Goal: Task Accomplishment & Management: Manage account settings

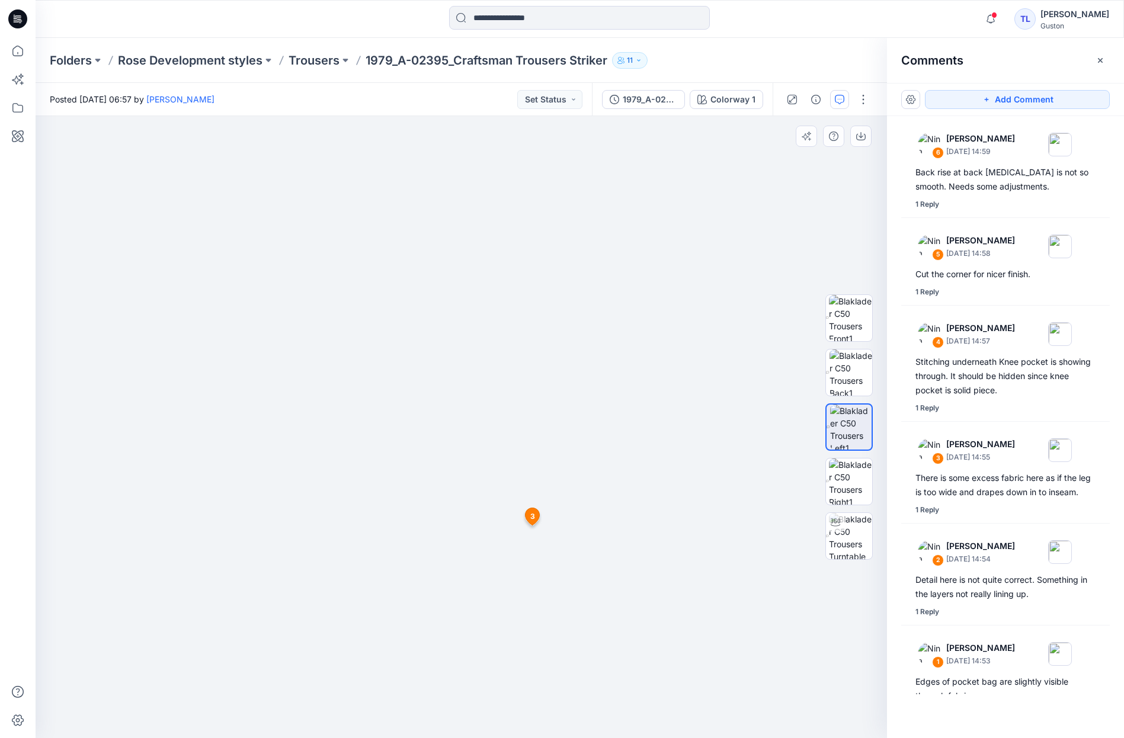
drag, startPoint x: 582, startPoint y: 247, endPoint x: 580, endPoint y: 379, distance: 131.5
click at [580, 379] on img at bounding box center [460, 349] width 1195 height 777
click at [839, 378] on img at bounding box center [850, 372] width 43 height 46
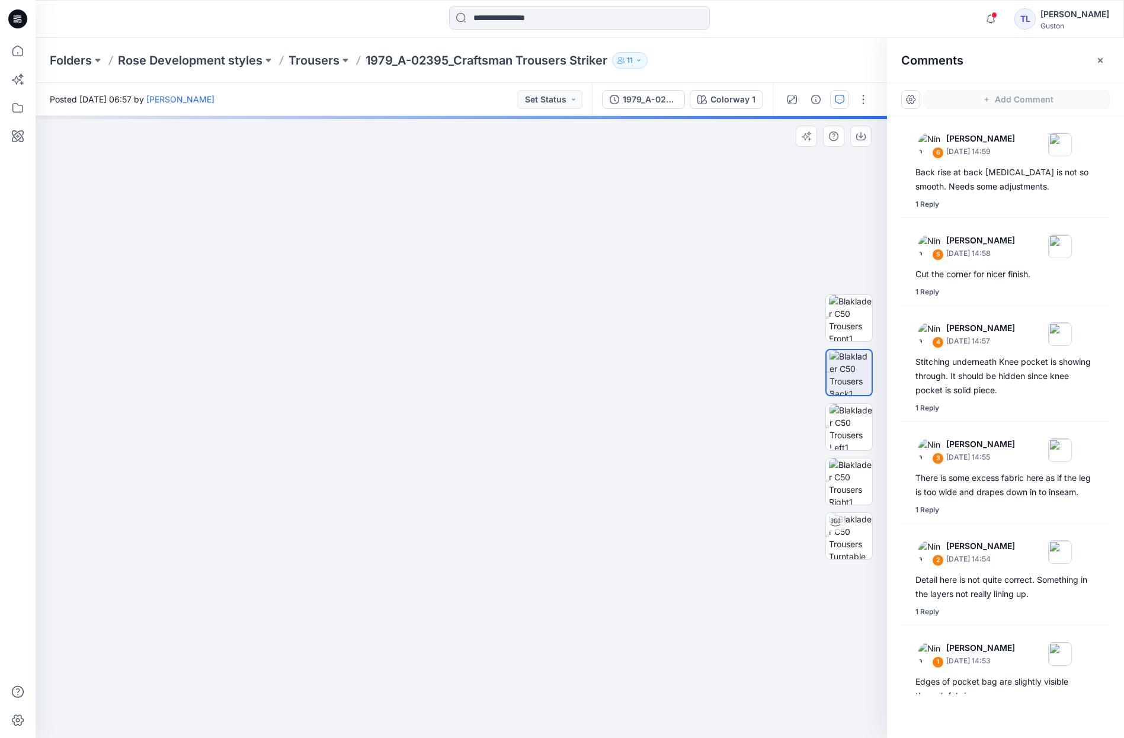
drag, startPoint x: 459, startPoint y: 276, endPoint x: 454, endPoint y: 319, distance: 42.9
click at [441, 510] on img at bounding box center [441, 311] width 1577 height 854
drag, startPoint x: 452, startPoint y: 303, endPoint x: 469, endPoint y: 483, distance: 180.8
click at [448, 491] on img at bounding box center [436, 402] width 1577 height 672
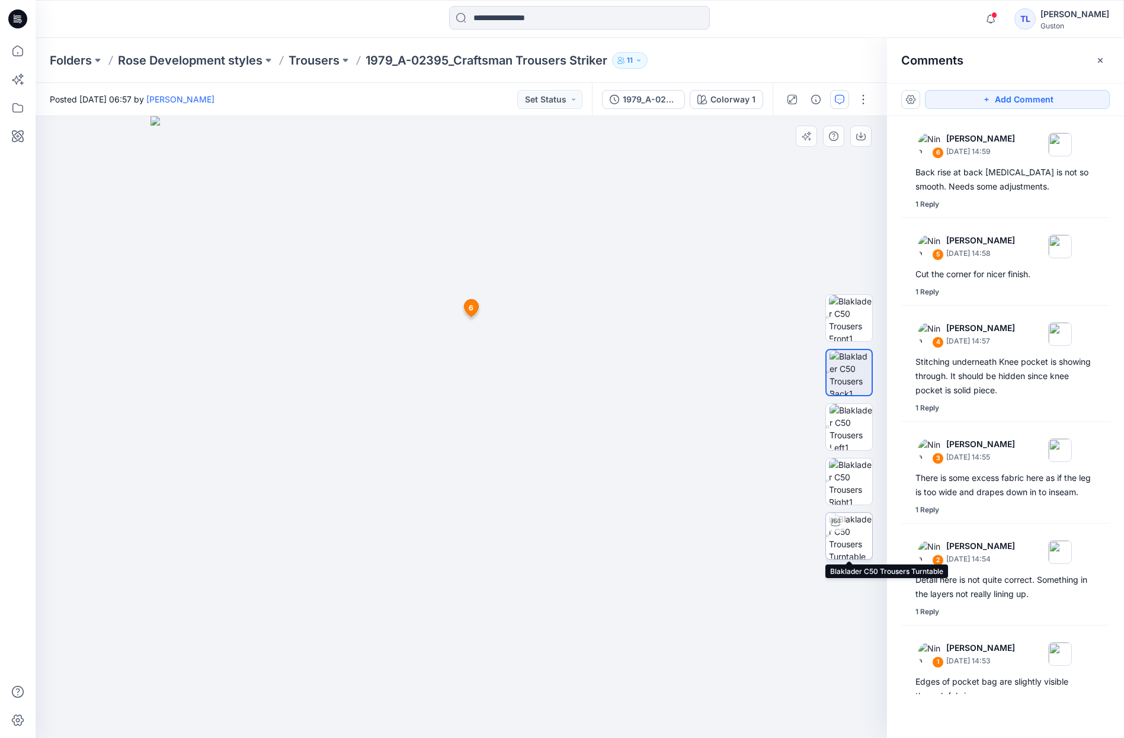
click at [856, 542] on img at bounding box center [850, 536] width 43 height 46
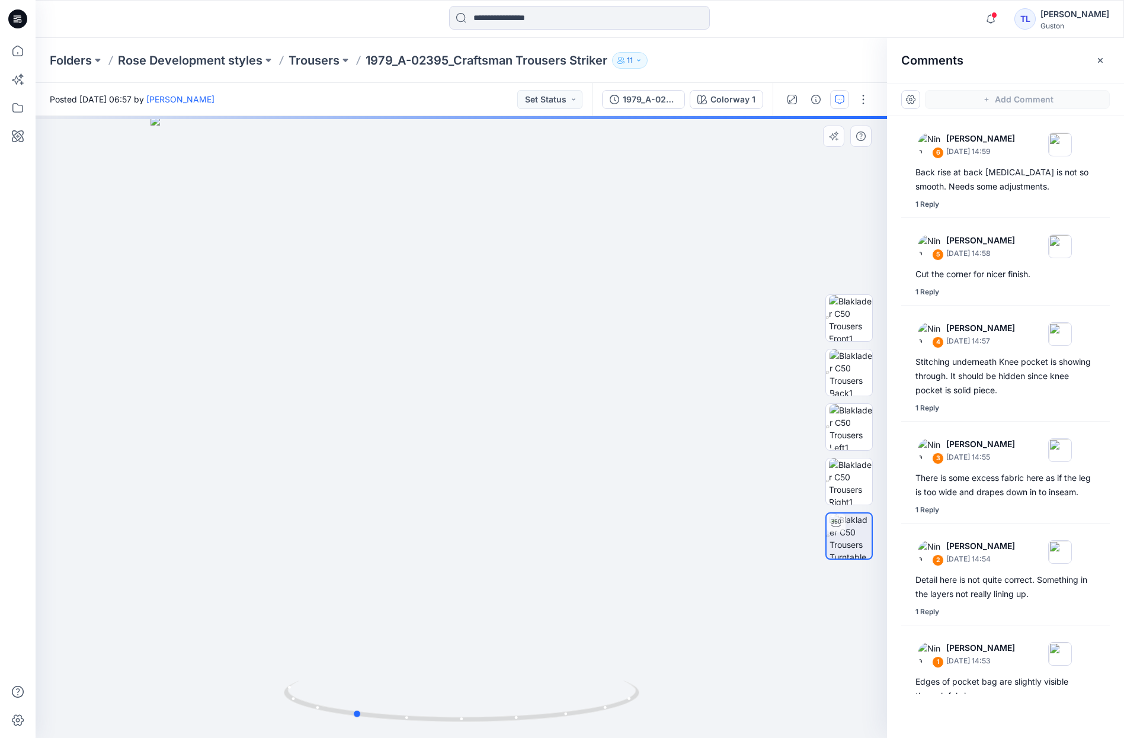
drag, startPoint x: 706, startPoint y: 475, endPoint x: 599, endPoint y: 482, distance: 106.9
click at [599, 482] on div at bounding box center [461, 427] width 851 height 622
drag, startPoint x: 678, startPoint y: 436, endPoint x: 478, endPoint y: 418, distance: 200.5
click at [563, 457] on div at bounding box center [461, 427] width 851 height 622
drag, startPoint x: 413, startPoint y: 288, endPoint x: 413, endPoint y: 513, distance: 224.5
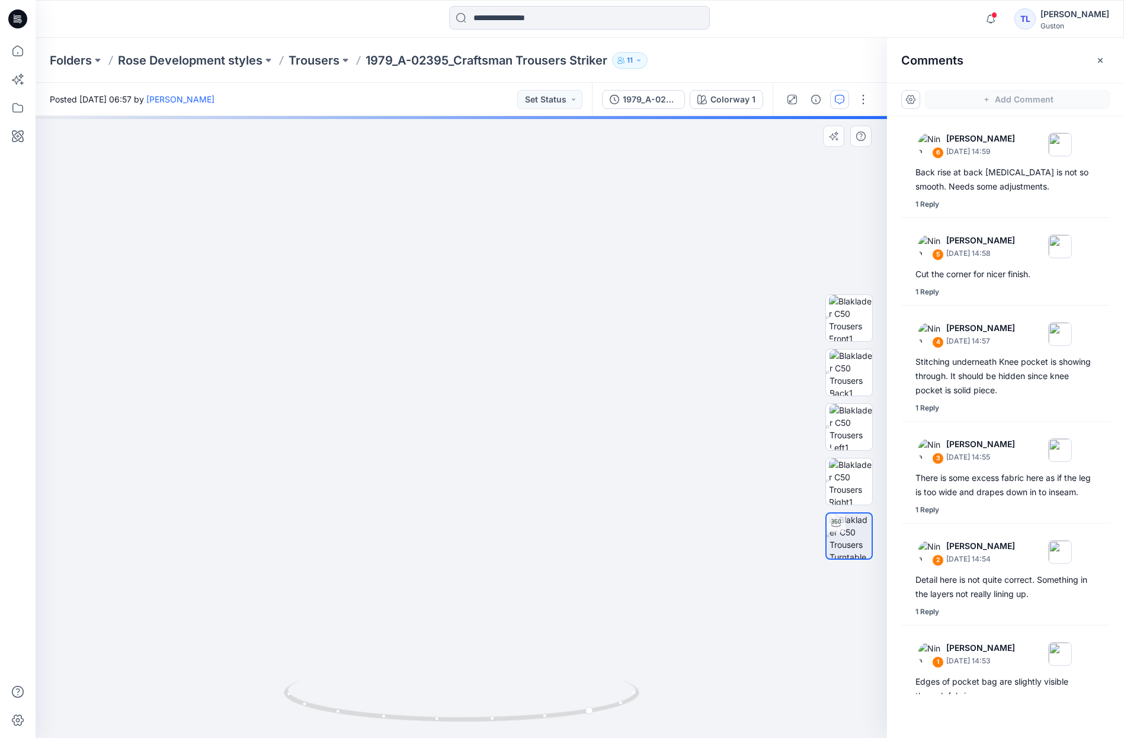
click at [429, 573] on img at bounding box center [473, 427] width 1198 height 622
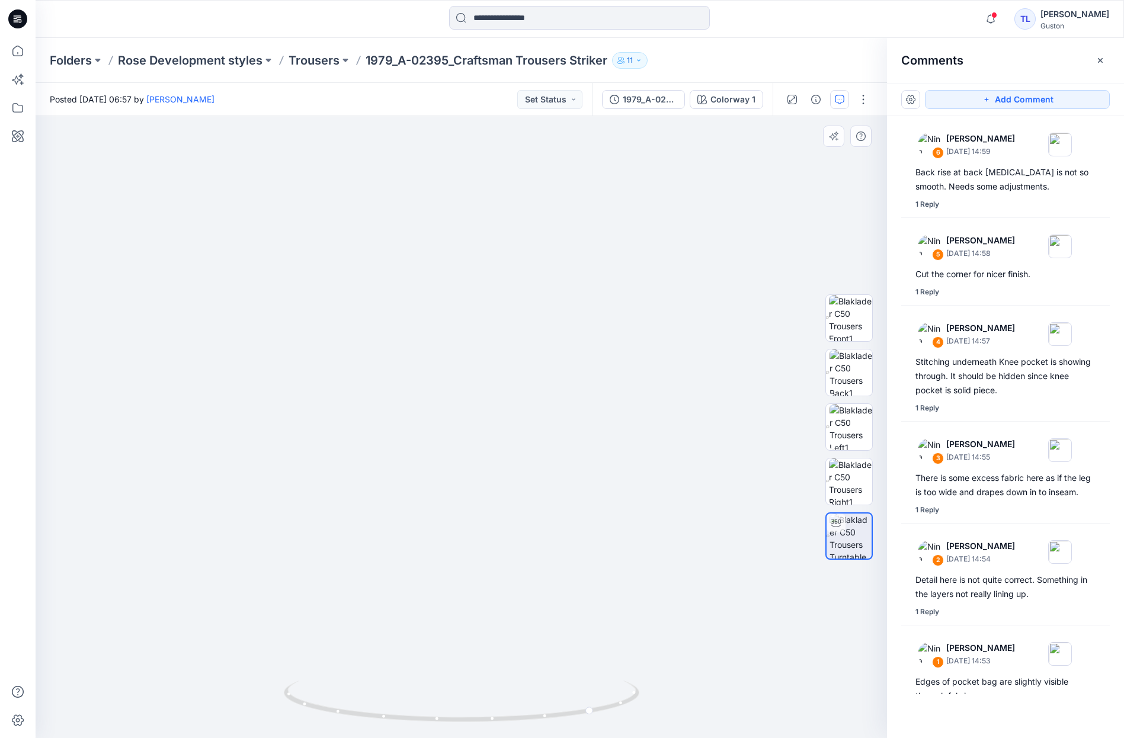
drag, startPoint x: 251, startPoint y: 405, endPoint x: 328, endPoint y: 437, distance: 83.6
click at [328, 437] on img at bounding box center [562, 427] width 1406 height 622
drag, startPoint x: 626, startPoint y: 424, endPoint x: 509, endPoint y: 438, distance: 117.5
click at [508, 438] on div at bounding box center [461, 427] width 851 height 622
drag, startPoint x: 612, startPoint y: 412, endPoint x: 505, endPoint y: 432, distance: 108.6
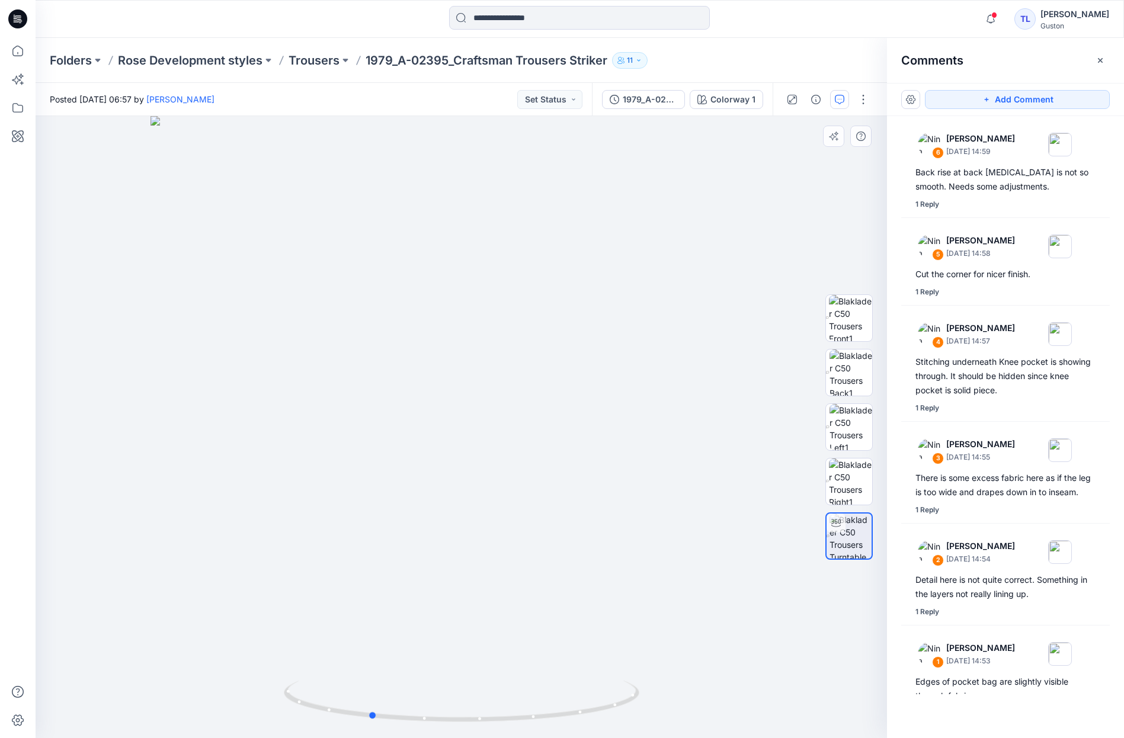
click at [505, 432] on div at bounding box center [461, 427] width 851 height 622
drag, startPoint x: 656, startPoint y: 402, endPoint x: 549, endPoint y: 429, distance: 110.6
click at [549, 429] on div at bounding box center [461, 427] width 851 height 622
click at [677, 444] on div at bounding box center [461, 427] width 851 height 622
drag, startPoint x: 635, startPoint y: 431, endPoint x: 579, endPoint y: 440, distance: 56.4
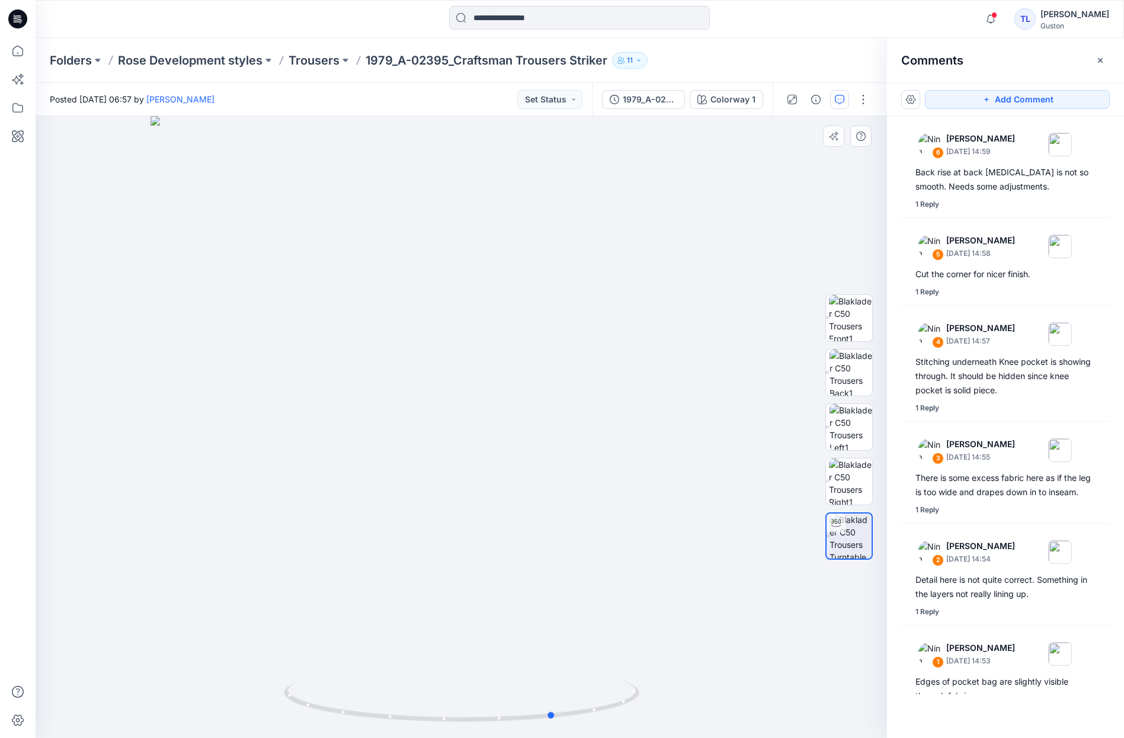
click at [579, 440] on div at bounding box center [461, 427] width 851 height 622
drag, startPoint x: 617, startPoint y: 413, endPoint x: 573, endPoint y: 424, distance: 45.1
click at [573, 424] on div at bounding box center [461, 427] width 851 height 622
drag, startPoint x: 639, startPoint y: 423, endPoint x: 623, endPoint y: 426, distance: 15.7
click at [623, 426] on div at bounding box center [461, 427] width 851 height 622
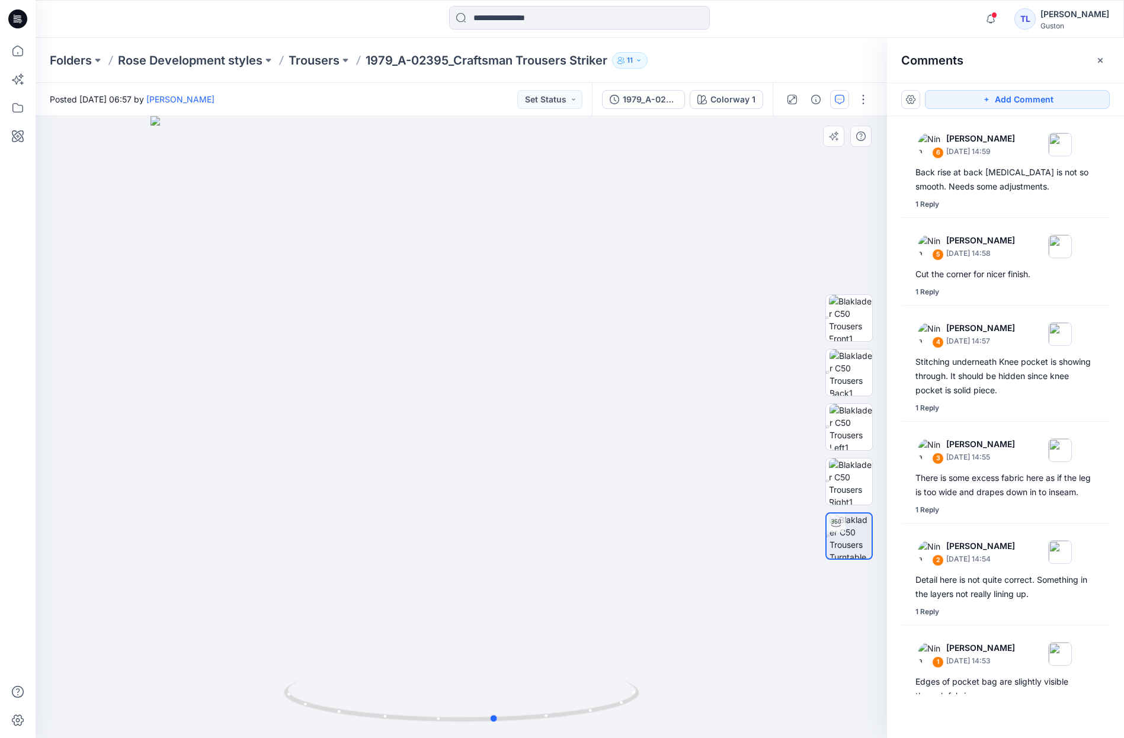
drag, startPoint x: 621, startPoint y: 427, endPoint x: 602, endPoint y: 429, distance: 19.1
click at [619, 428] on div at bounding box center [461, 427] width 851 height 622
drag, startPoint x: 684, startPoint y: 437, endPoint x: 578, endPoint y: 448, distance: 107.2
click at [578, 448] on div at bounding box center [461, 427] width 851 height 622
drag, startPoint x: 629, startPoint y: 434, endPoint x: 605, endPoint y: 436, distance: 24.4
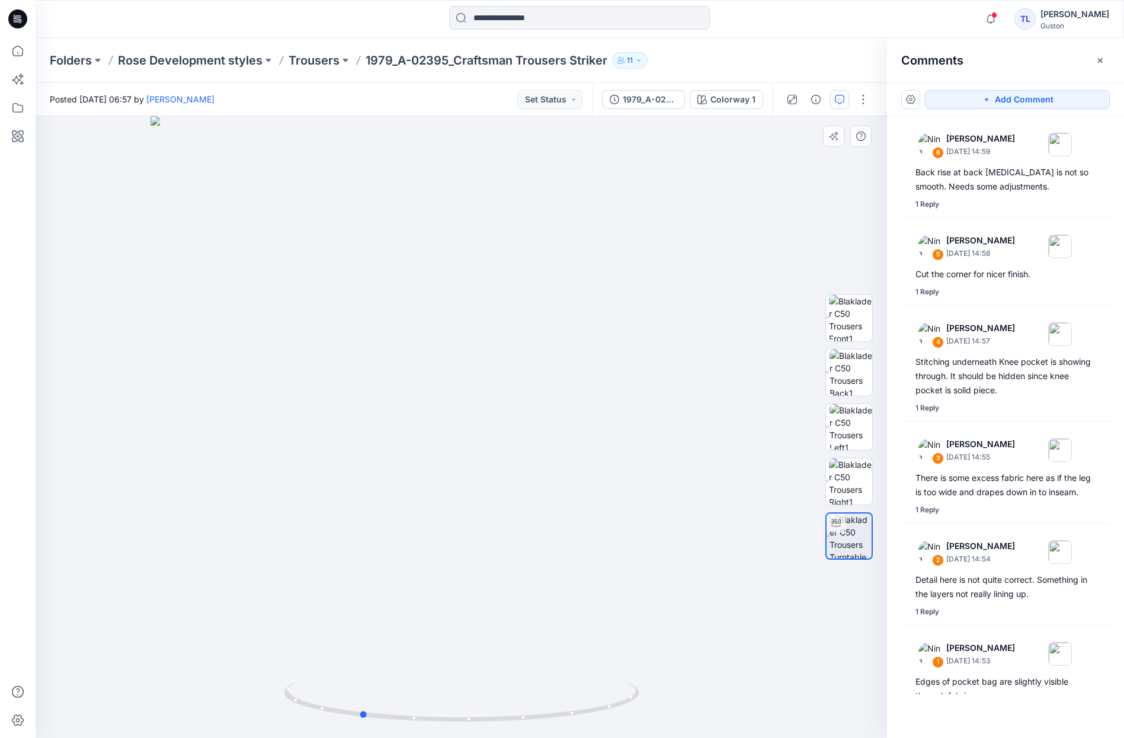
click at [605, 436] on div at bounding box center [461, 427] width 851 height 622
drag, startPoint x: 233, startPoint y: 242, endPoint x: 436, endPoint y: 259, distance: 203.9
click at [436, 259] on div at bounding box center [461, 427] width 851 height 622
drag, startPoint x: 240, startPoint y: 238, endPoint x: 349, endPoint y: 247, distance: 108.8
click at [349, 247] on div at bounding box center [461, 427] width 851 height 622
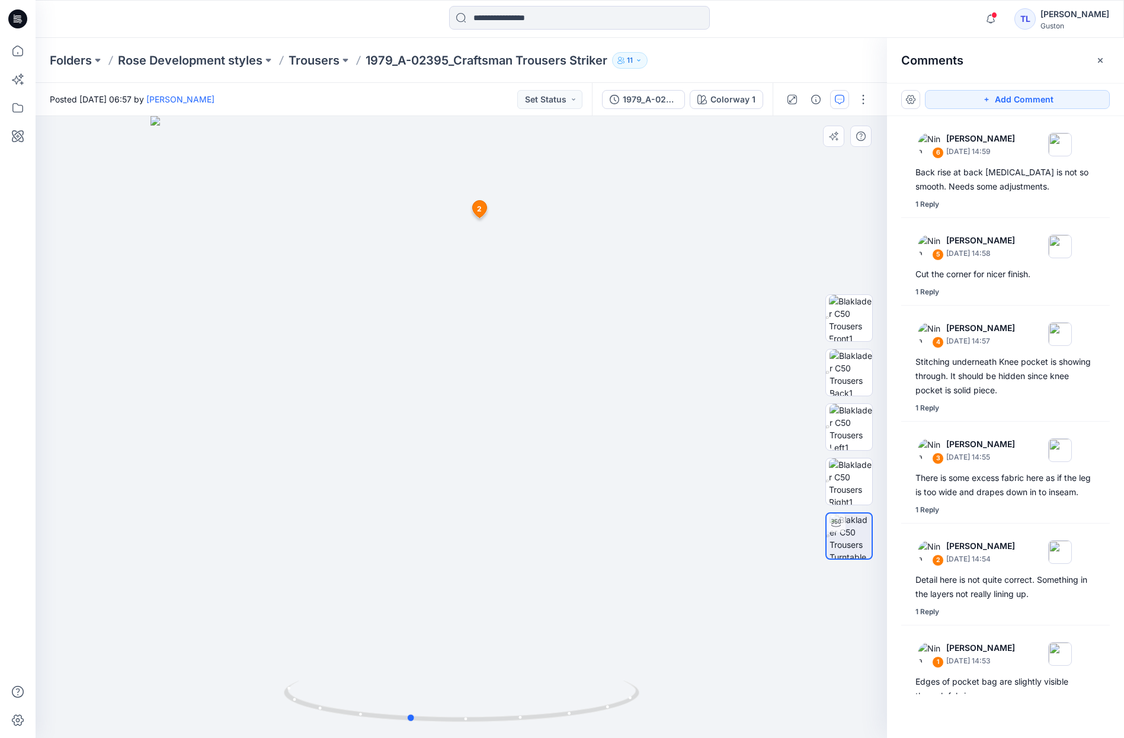
drag, startPoint x: 238, startPoint y: 268, endPoint x: 331, endPoint y: 274, distance: 93.1
click at [331, 274] on div at bounding box center [461, 427] width 851 height 622
drag, startPoint x: 332, startPoint y: 266, endPoint x: 346, endPoint y: 268, distance: 13.7
click at [346, 268] on div at bounding box center [461, 427] width 851 height 622
drag, startPoint x: 270, startPoint y: 293, endPoint x: 314, endPoint y: 290, distance: 43.9
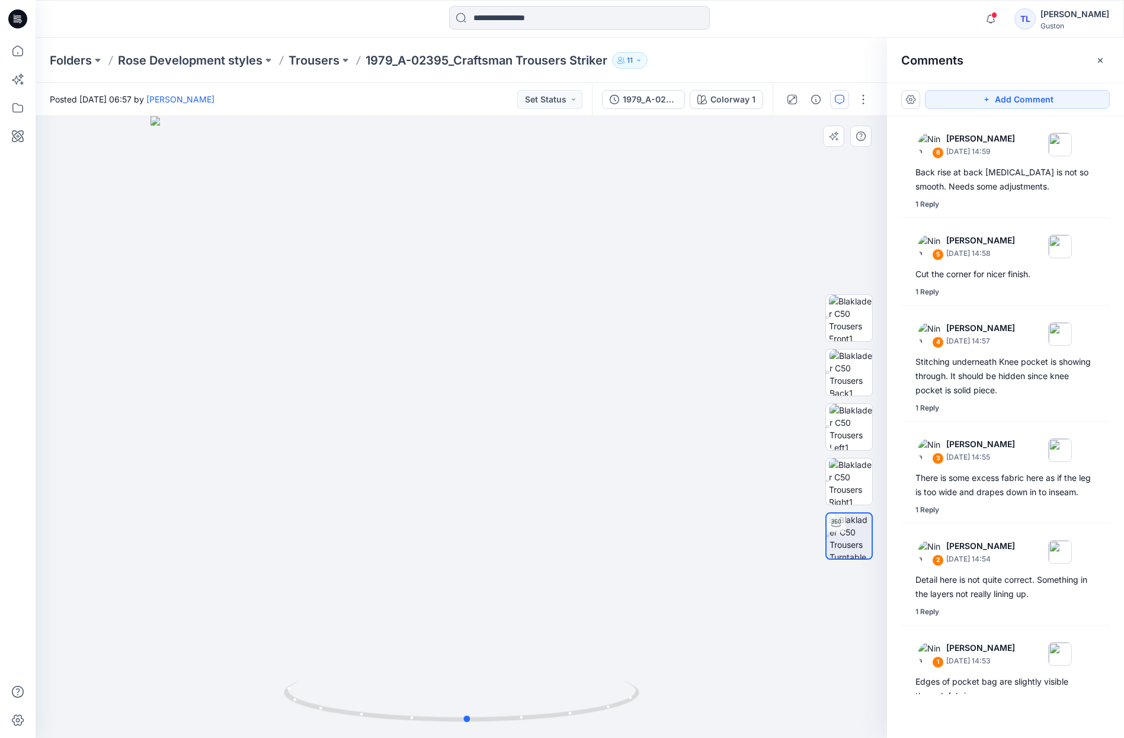
click at [314, 291] on div at bounding box center [461, 427] width 851 height 622
drag, startPoint x: 665, startPoint y: 268, endPoint x: 651, endPoint y: 277, distance: 16.8
click at [651, 277] on div at bounding box center [461, 427] width 851 height 622
drag, startPoint x: 707, startPoint y: 335, endPoint x: 672, endPoint y: 339, distance: 35.2
click at [672, 339] on div at bounding box center [461, 427] width 851 height 622
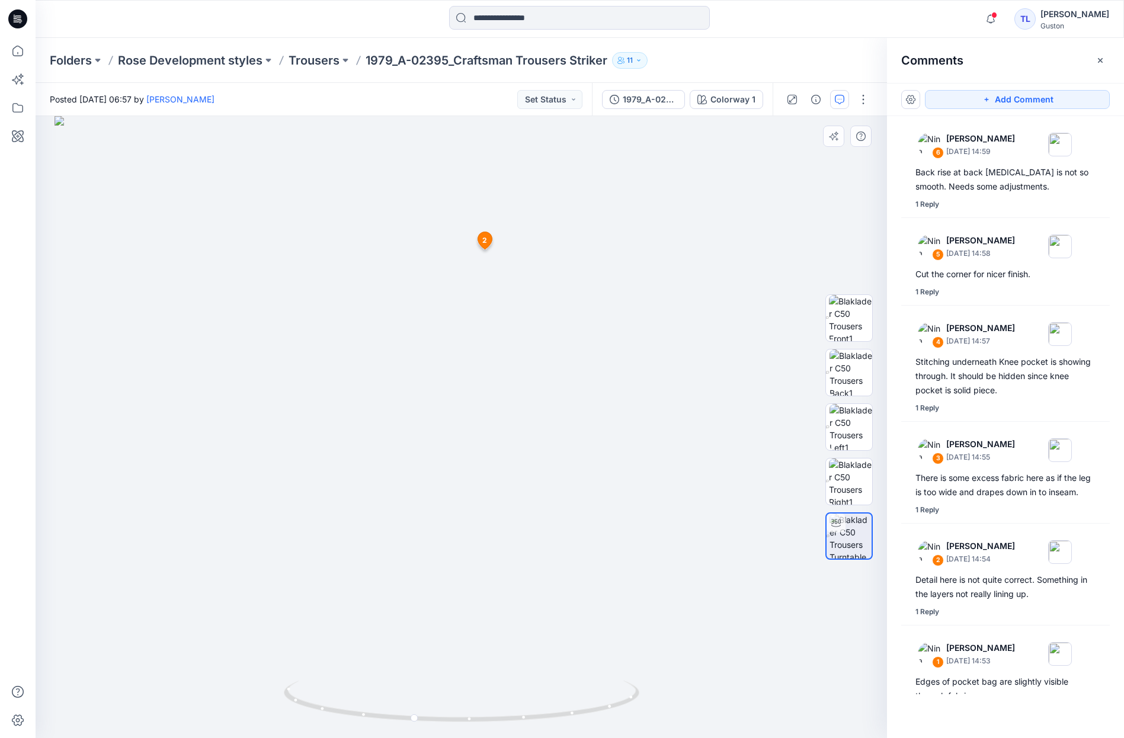
drag, startPoint x: 83, startPoint y: 293, endPoint x: 123, endPoint y: 297, distance: 39.9
click at [123, 297] on img at bounding box center [461, 427] width 814 height 622
drag, startPoint x: 140, startPoint y: 303, endPoint x: 165, endPoint y: 309, distance: 25.0
click at [165, 309] on img at bounding box center [461, 427] width 814 height 622
click at [849, 325] on img at bounding box center [850, 318] width 43 height 46
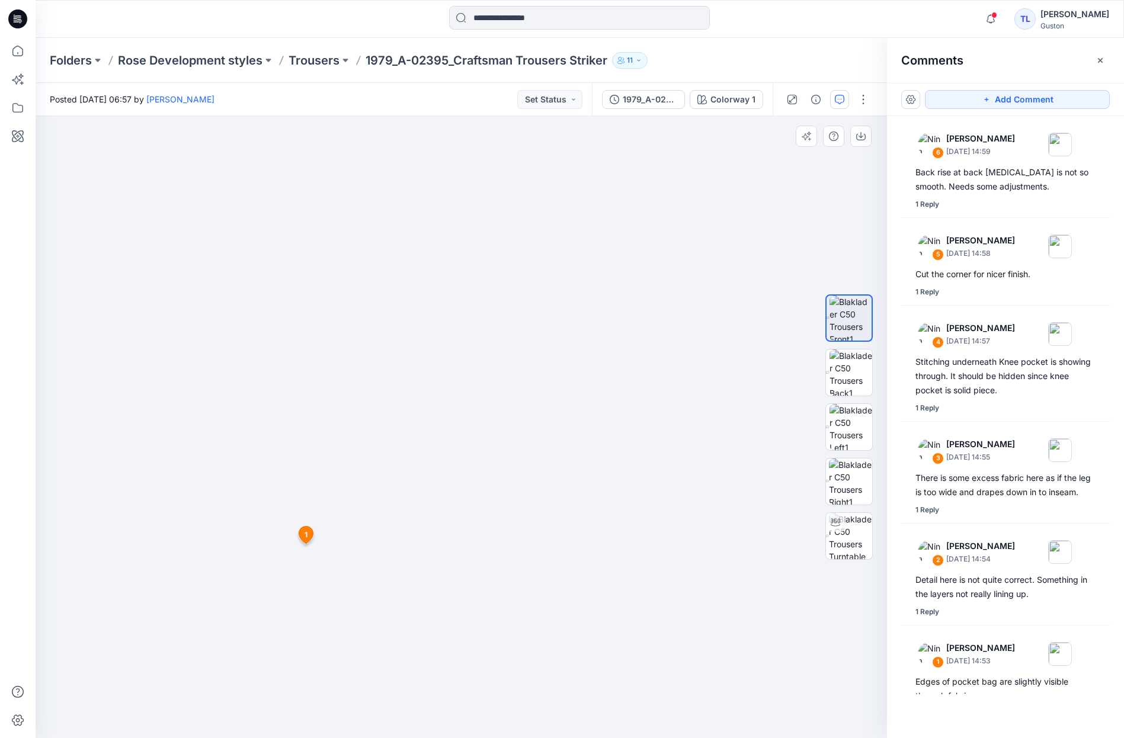
drag, startPoint x: 479, startPoint y: 296, endPoint x: 428, endPoint y: 347, distance: 71.6
click at [460, 527] on img at bounding box center [439, 353] width 1386 height 769
click at [841, 374] on img at bounding box center [850, 372] width 43 height 46
drag, startPoint x: 451, startPoint y: 309, endPoint x: 448, endPoint y: 225, distance: 83.6
click at [448, 225] on img at bounding box center [453, 203] width 1386 height 1069
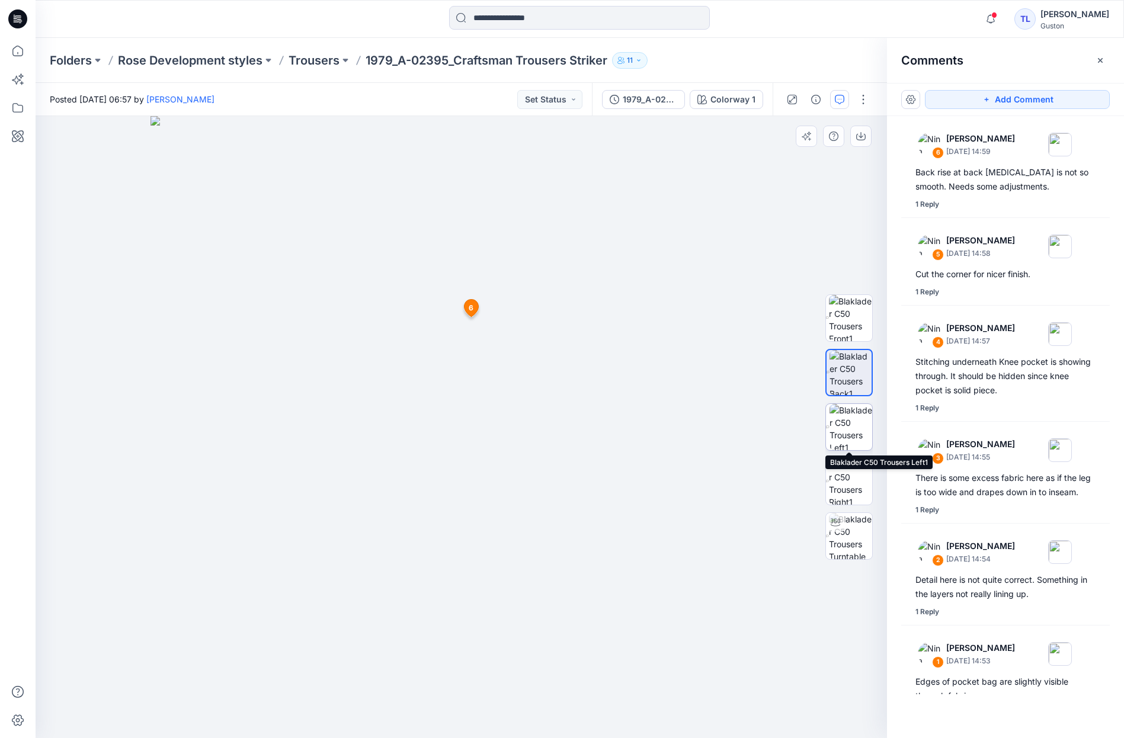
click at [871, 439] on img at bounding box center [850, 427] width 43 height 46
drag, startPoint x: 476, startPoint y: 369, endPoint x: 401, endPoint y: 734, distance: 373.0
click at [399, 737] on html "Notifications KS Kristin Sommar commented on 6363_Hivis overall_09-09-2025 View…" at bounding box center [562, 369] width 1124 height 738
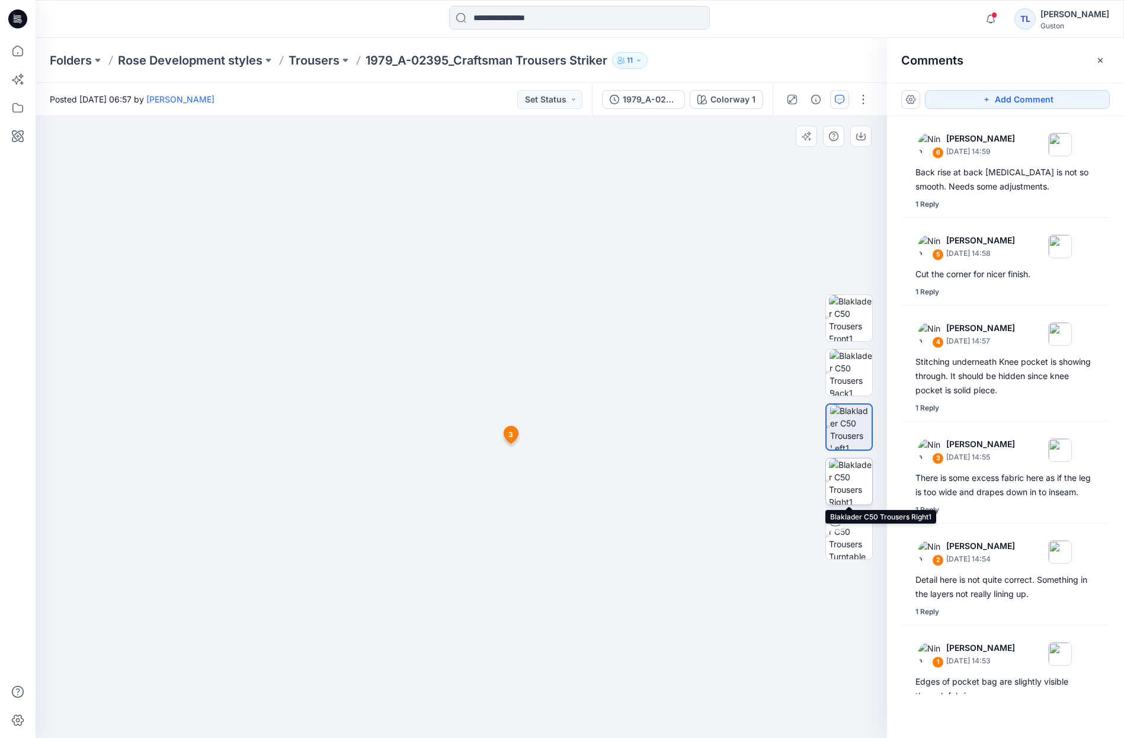
click at [842, 499] on img at bounding box center [850, 481] width 43 height 46
drag, startPoint x: 487, startPoint y: 298, endPoint x: 402, endPoint y: 208, distance: 124.0
click at [402, 208] on img at bounding box center [377, 155] width 1577 height 1166
drag, startPoint x: 325, startPoint y: 578, endPoint x: 402, endPoint y: 256, distance: 330.9
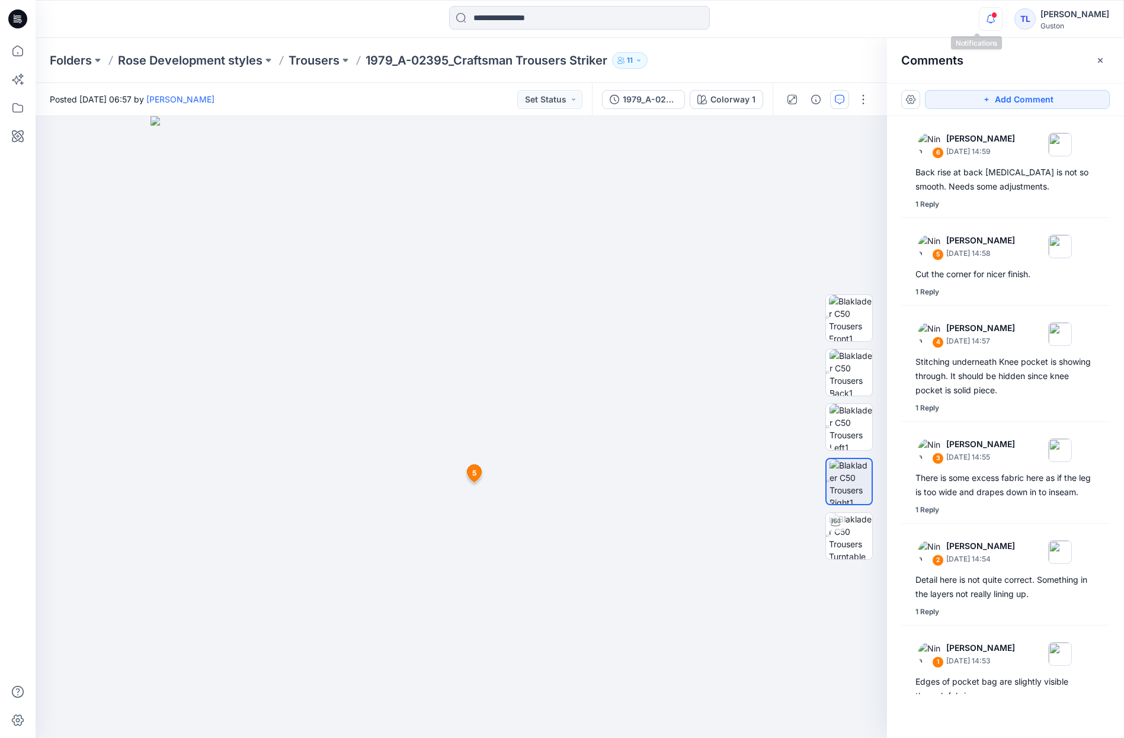
click at [979, 26] on icon "button" at bounding box center [990, 19] width 23 height 24
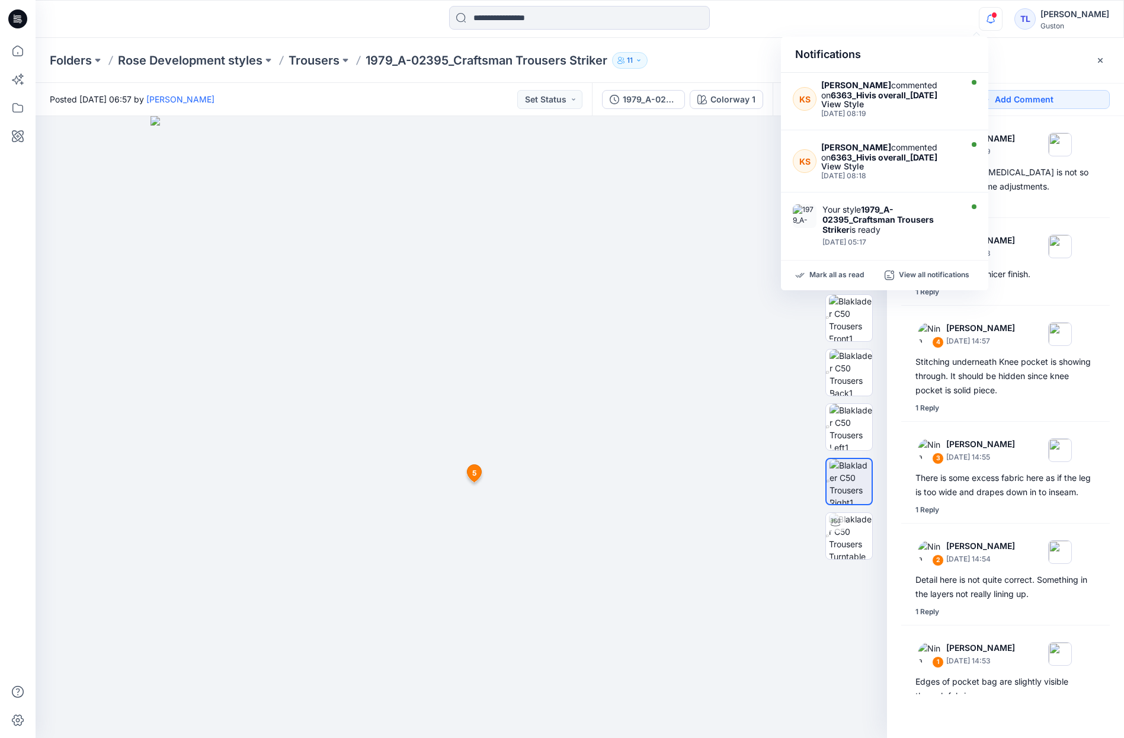
click at [979, 26] on icon "button" at bounding box center [990, 19] width 23 height 24
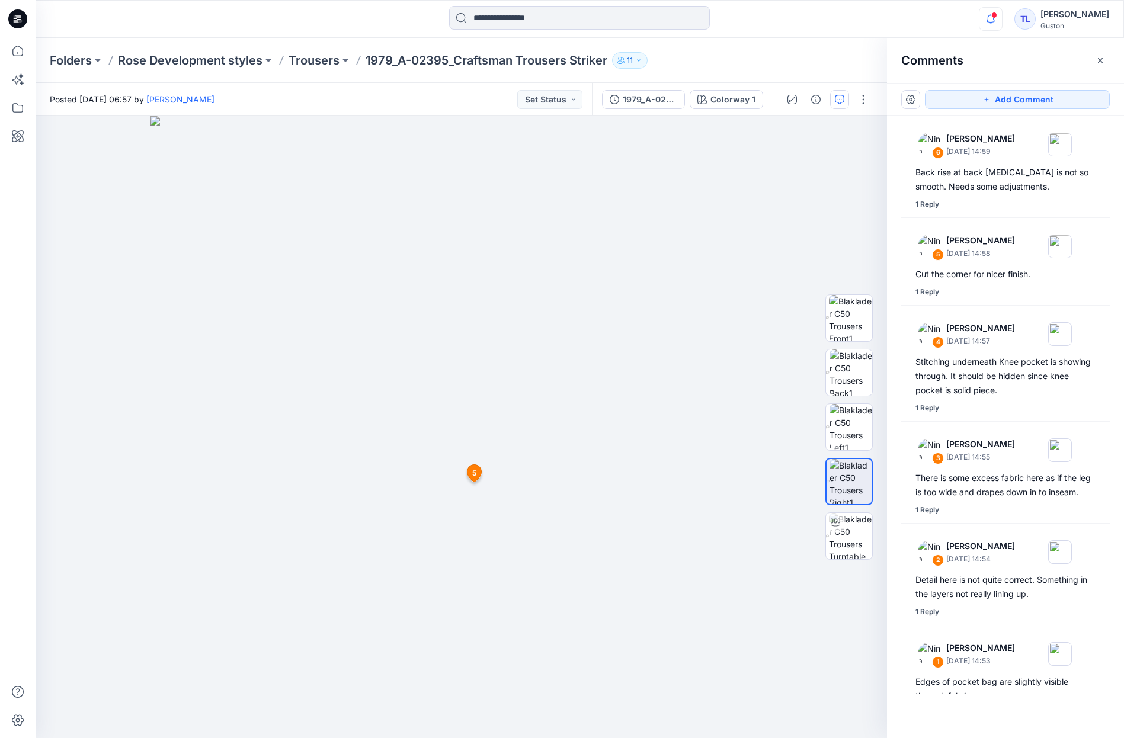
click at [979, 26] on icon "button" at bounding box center [990, 19] width 23 height 24
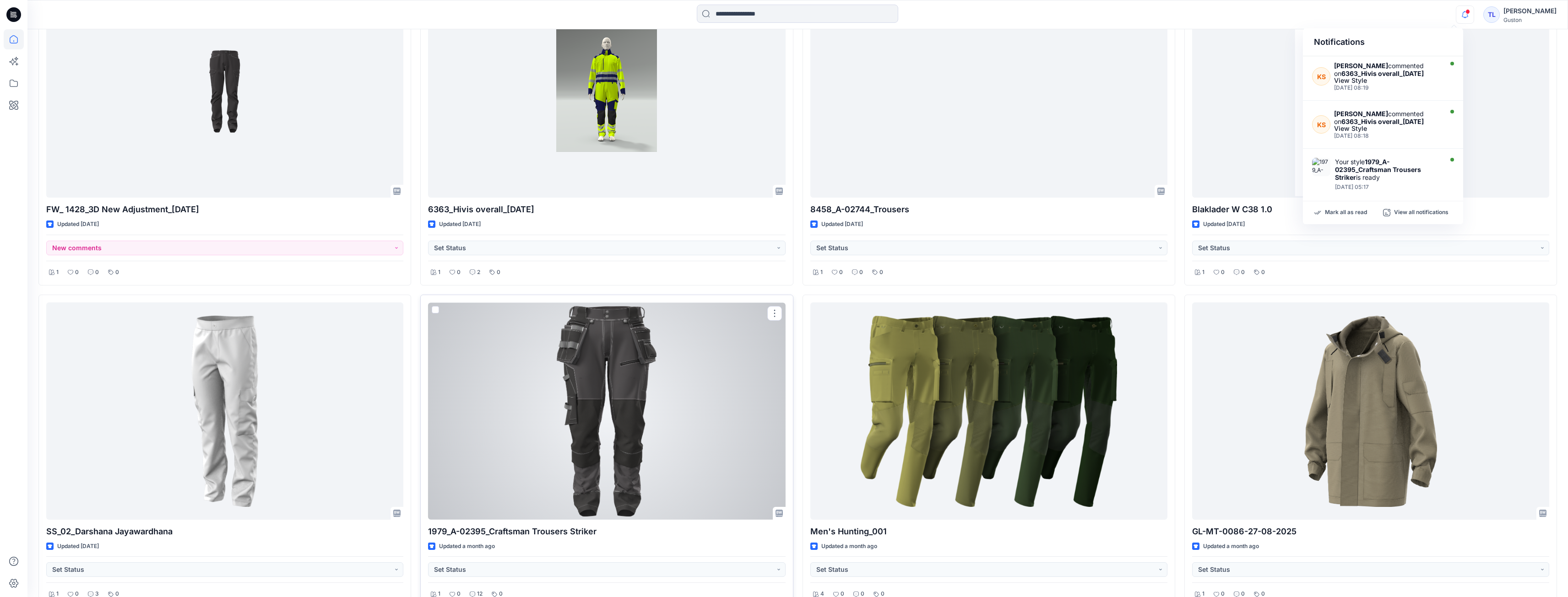
scroll to position [757, 0]
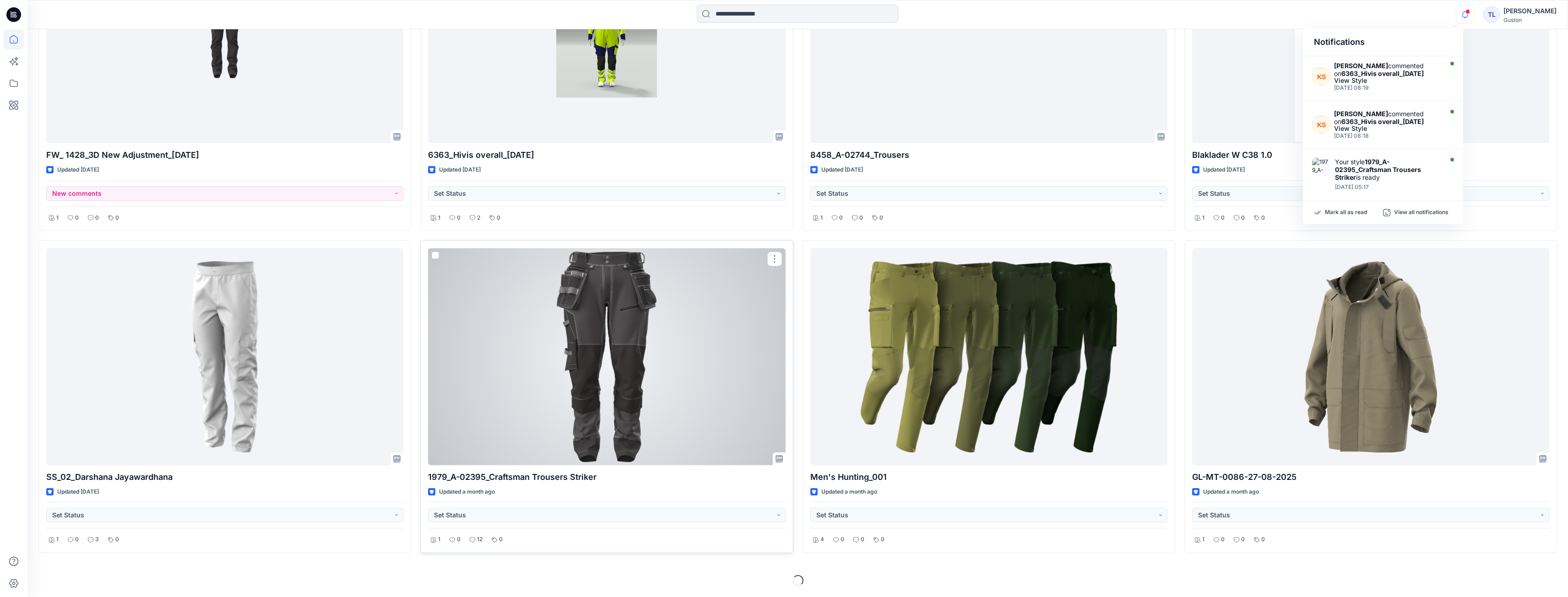
click at [623, 414] on div at bounding box center [607, 356] width 357 height 217
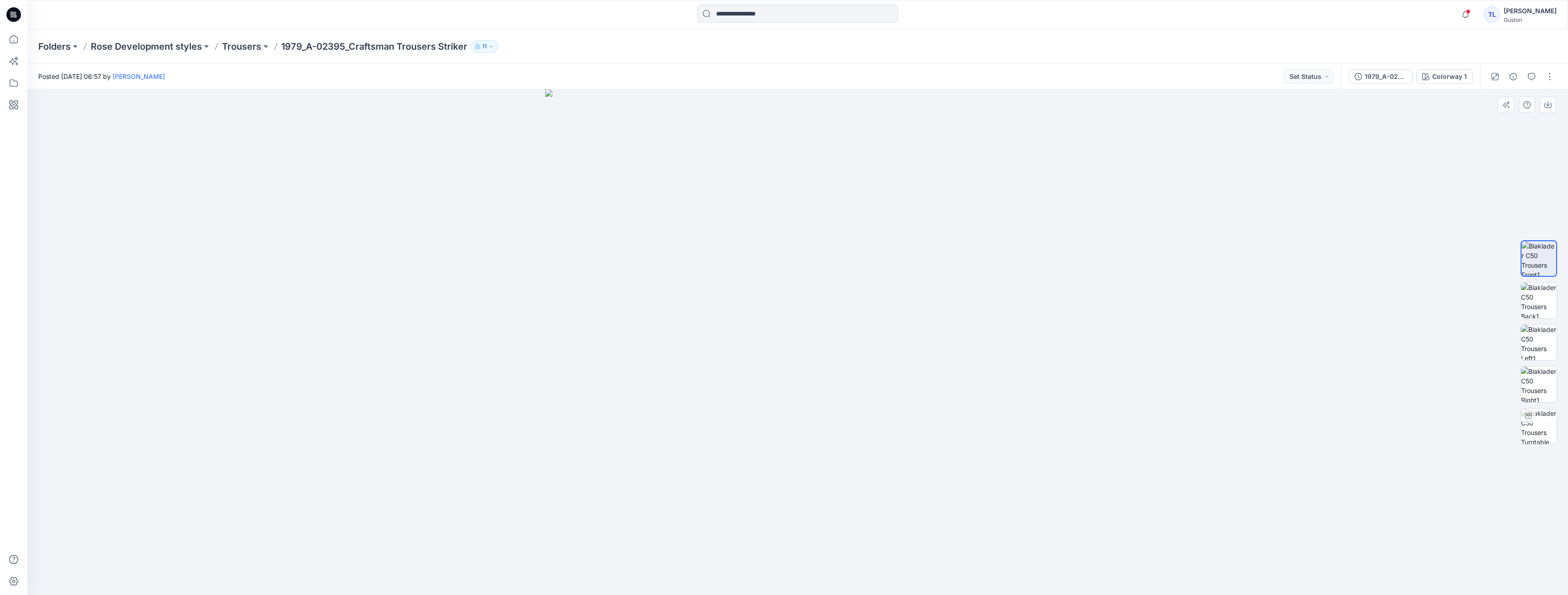
click at [229, 135] on div at bounding box center [798, 342] width 1540 height 506
click at [864, 77] on div "1979_A-02395_Craftsman Trousers Striker" at bounding box center [1385, 76] width 42 height 10
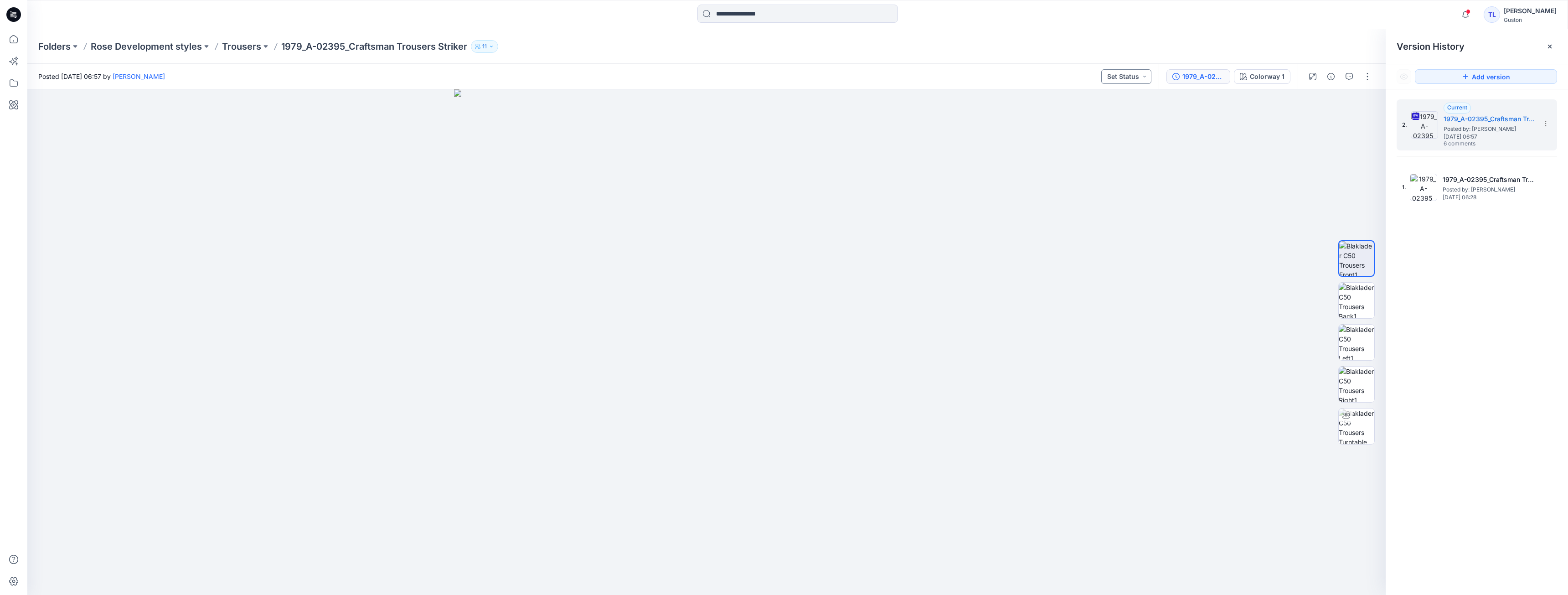
click at [864, 78] on button "Set Status" at bounding box center [1126, 76] width 50 height 15
click at [864, 261] on div at bounding box center [706, 342] width 1358 height 506
click at [864, 75] on icon "button" at bounding box center [1349, 76] width 7 height 7
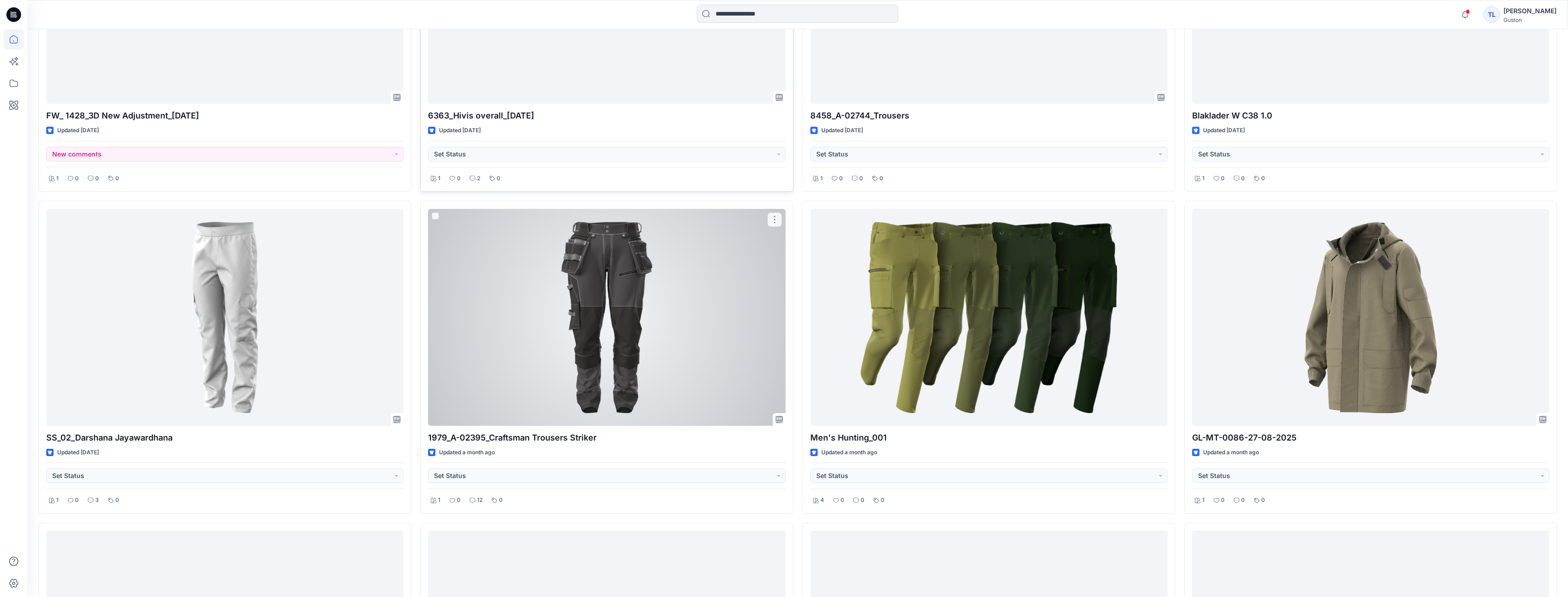
scroll to position [849, 0]
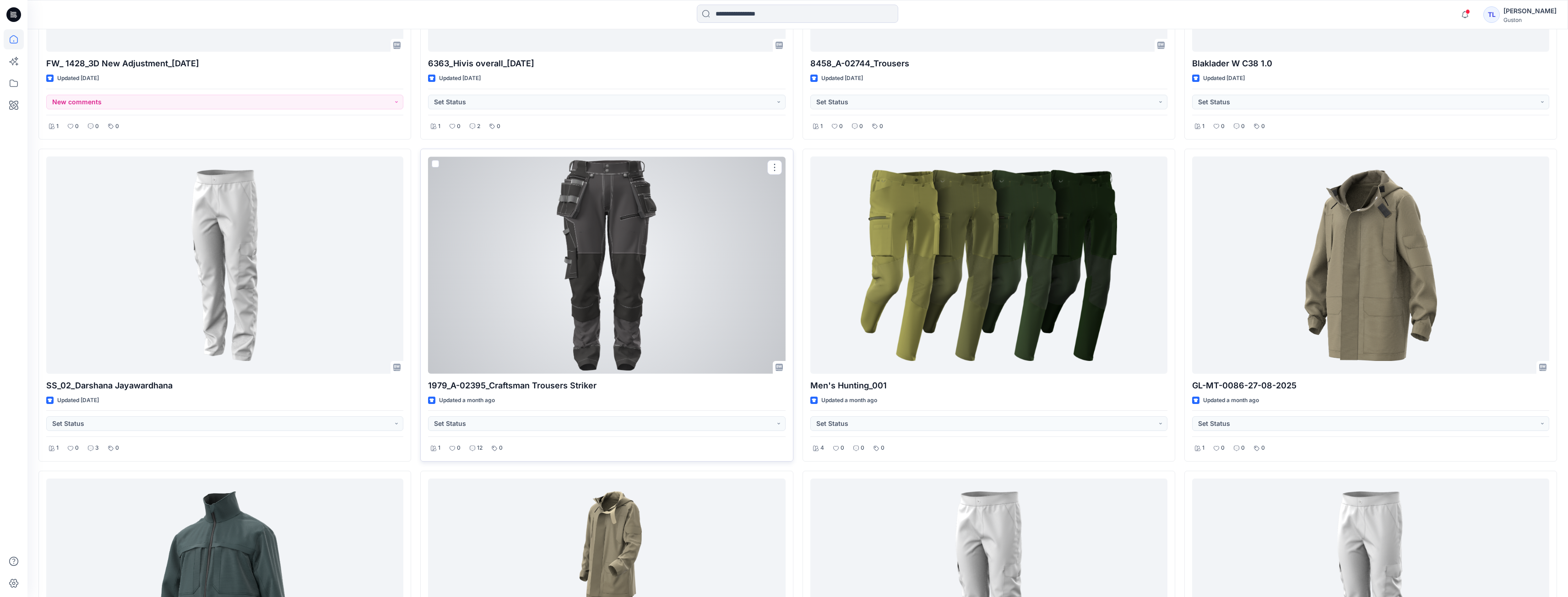
click at [625, 318] on div at bounding box center [607, 265] width 357 height 217
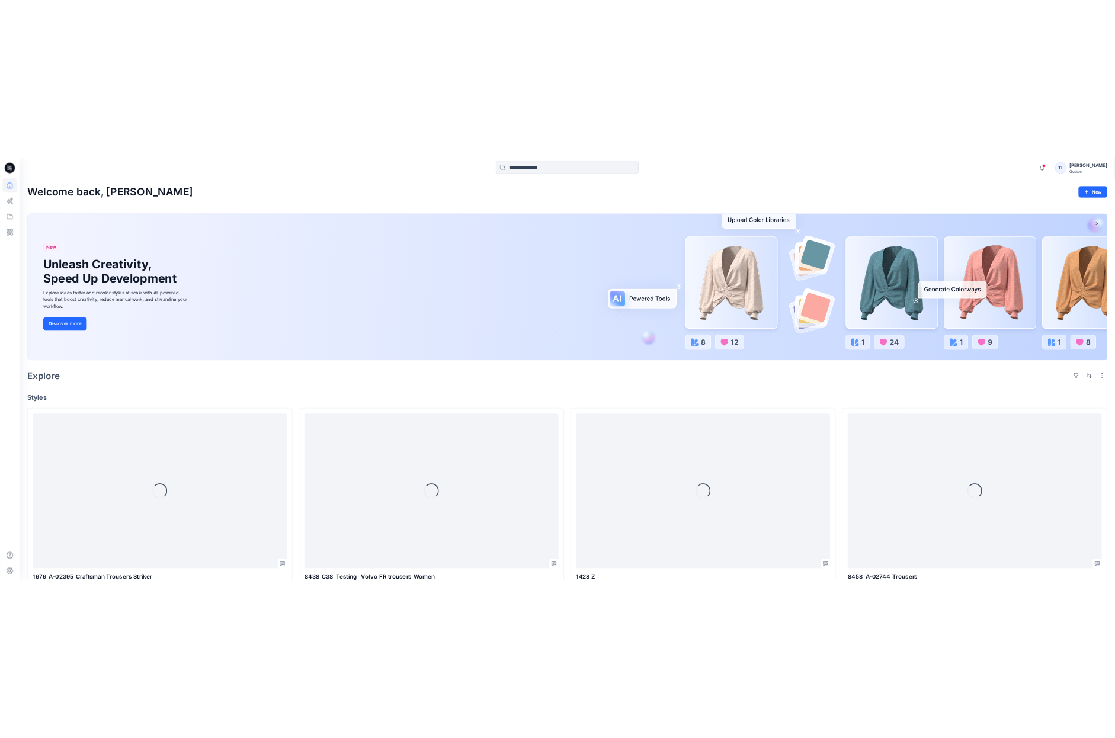
scroll to position [1099, 0]
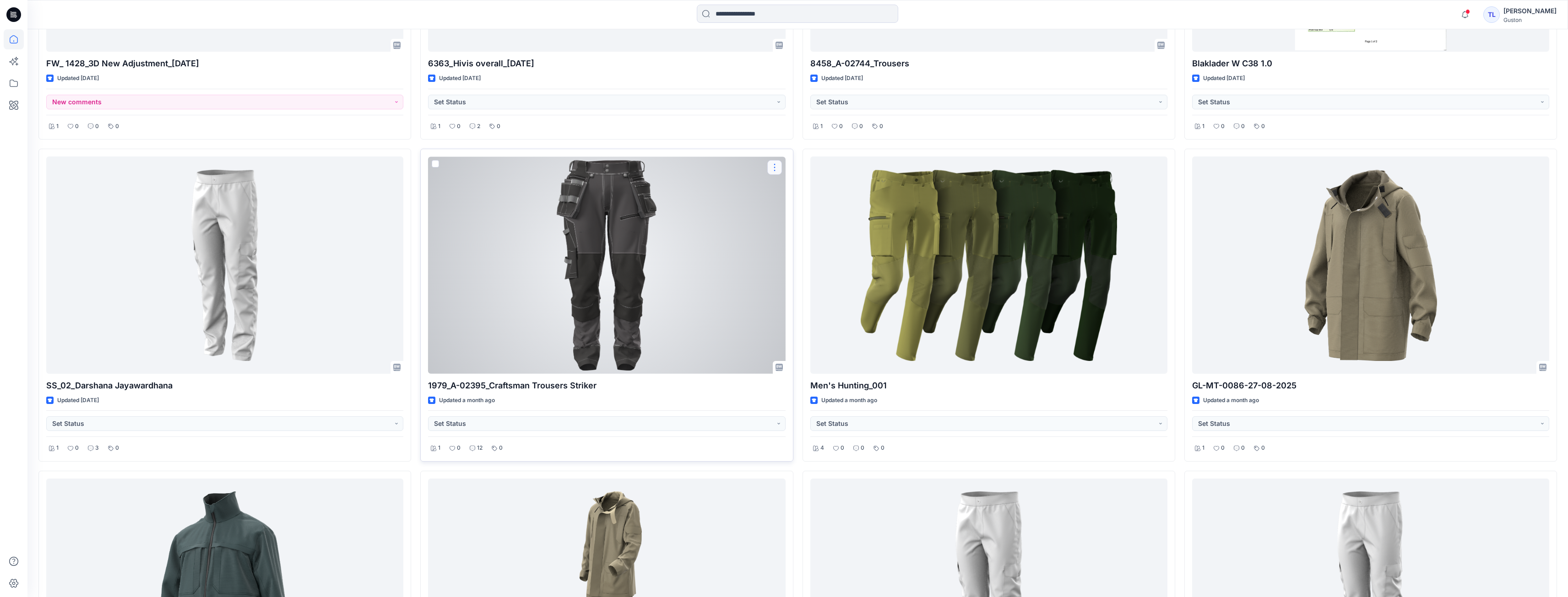
click at [775, 166] on button "button" at bounding box center [774, 167] width 15 height 15
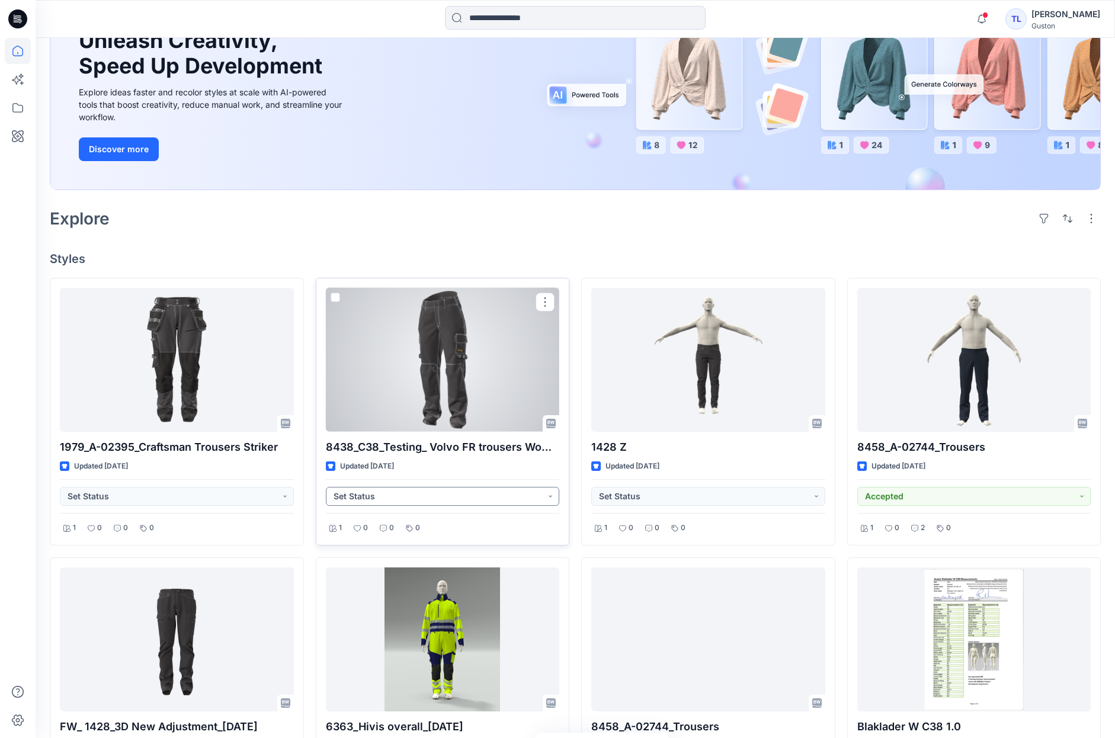
scroll to position [210, 0]
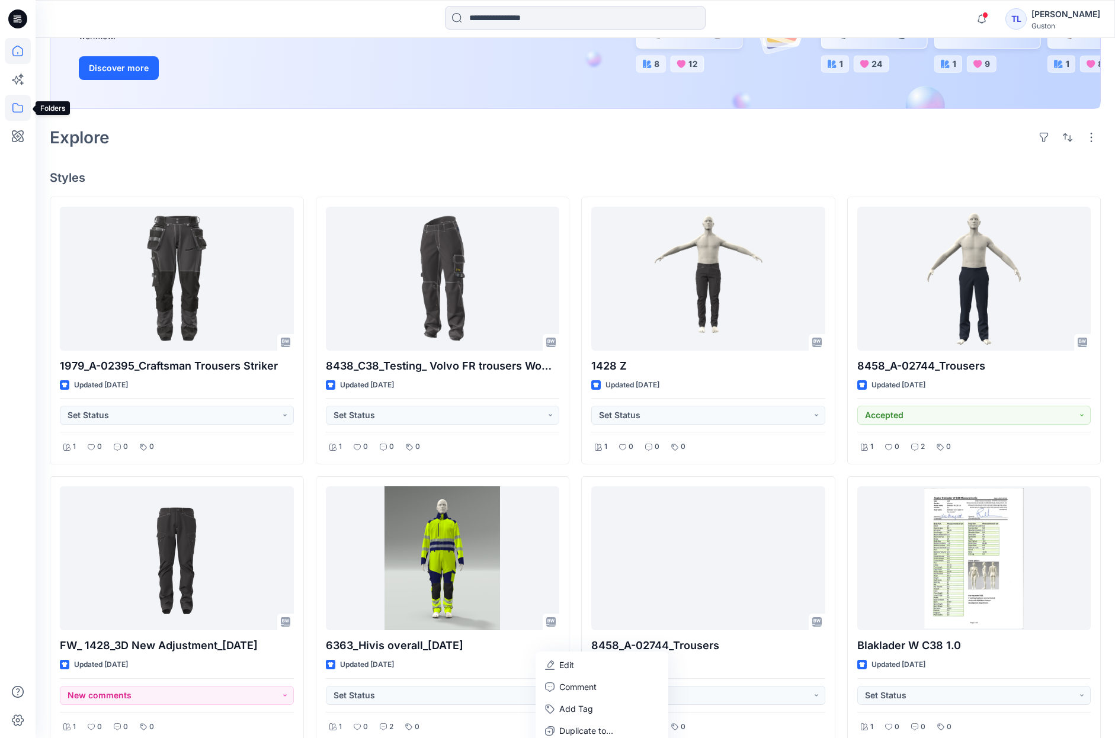
click at [26, 110] on icon at bounding box center [18, 108] width 26 height 26
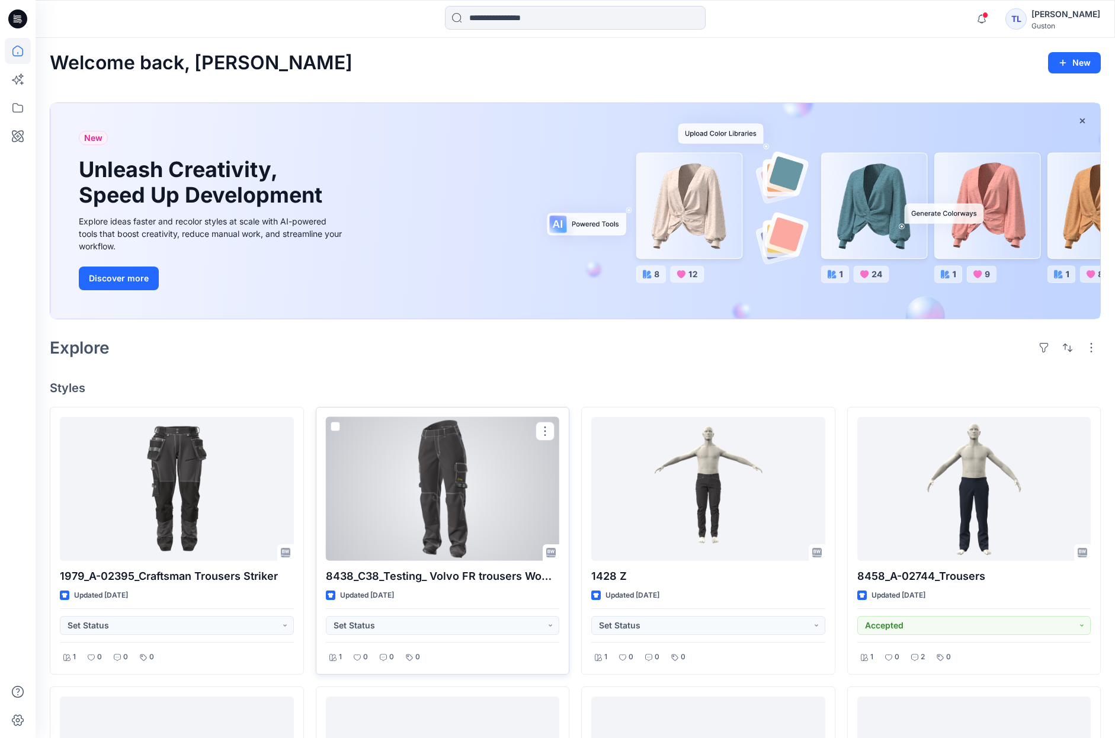
scroll to position [118, 0]
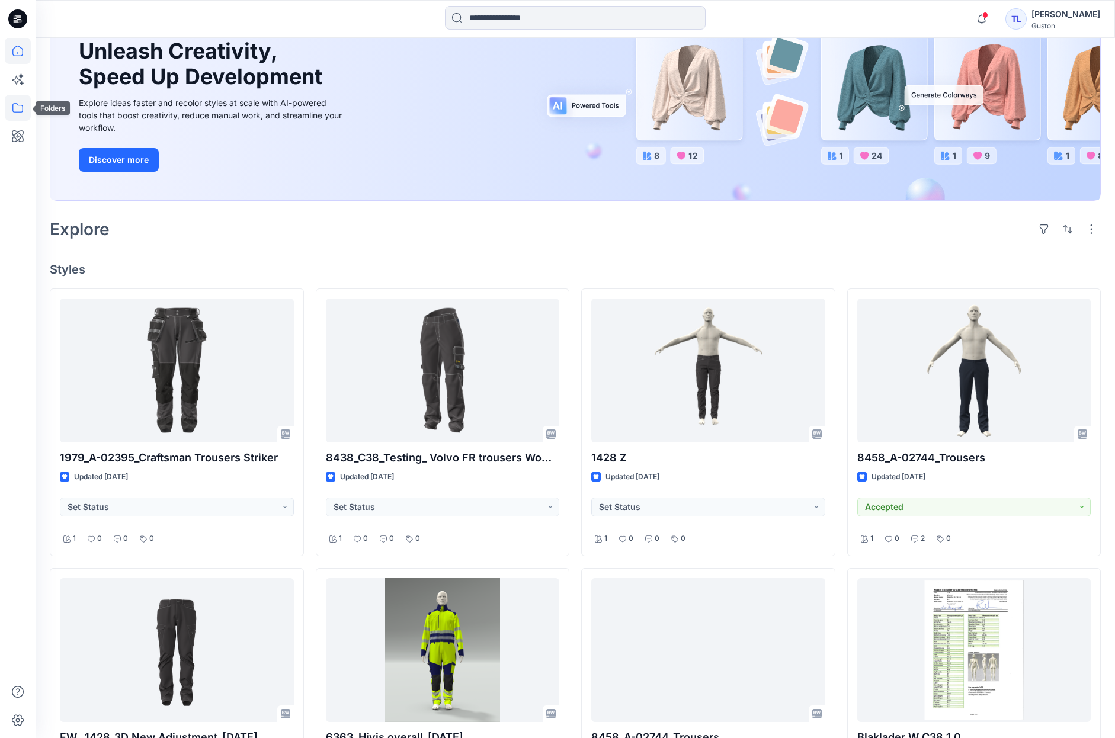
click at [20, 114] on icon at bounding box center [18, 108] width 26 height 26
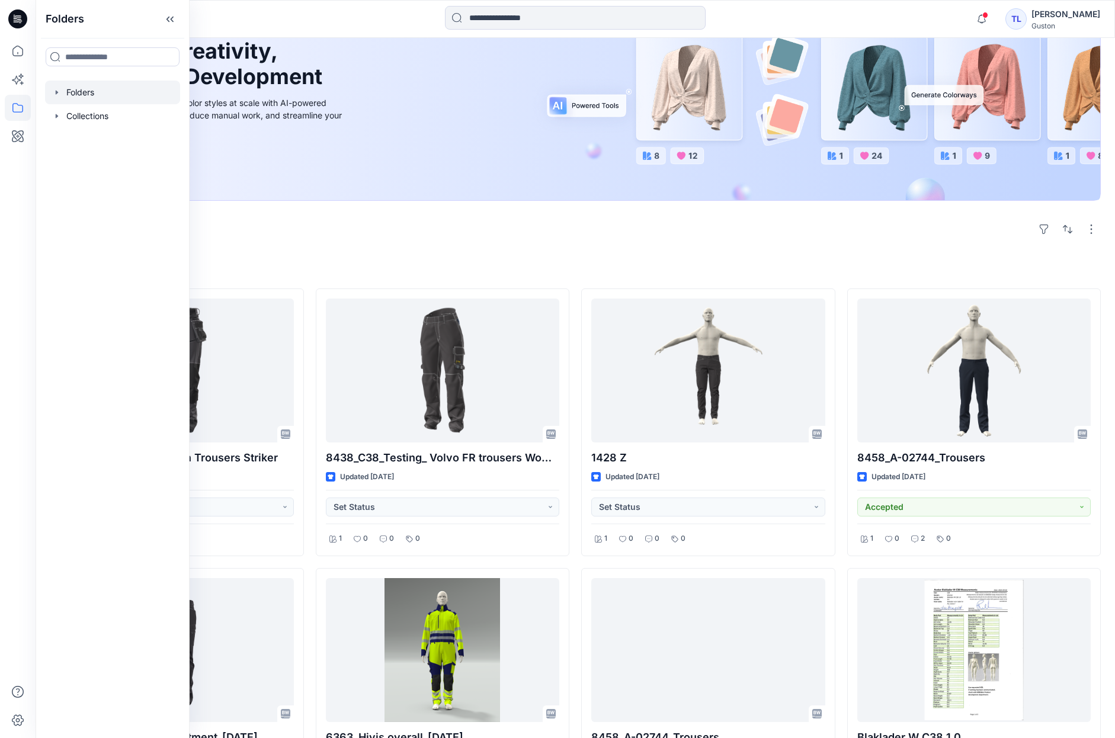
click at [84, 101] on div at bounding box center [112, 93] width 135 height 24
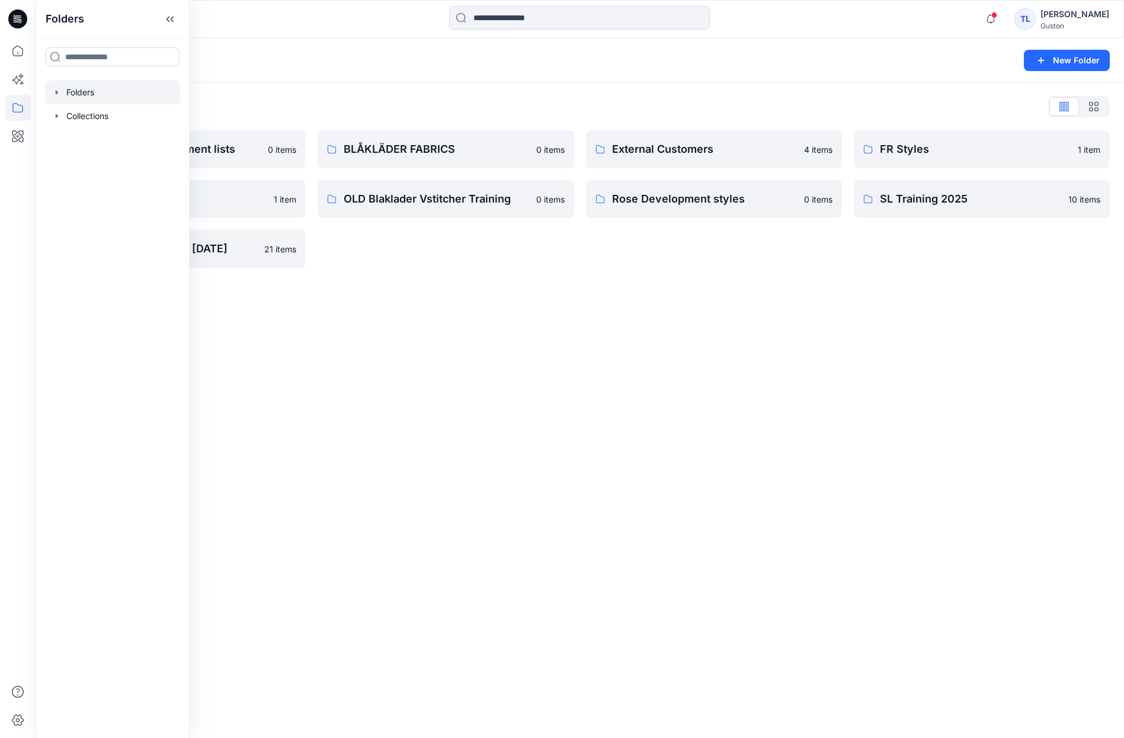
click at [505, 375] on div "Folders New Folder Folders List Avatars and measurement lists 0 items OLD Blakl…" at bounding box center [580, 388] width 1088 height 700
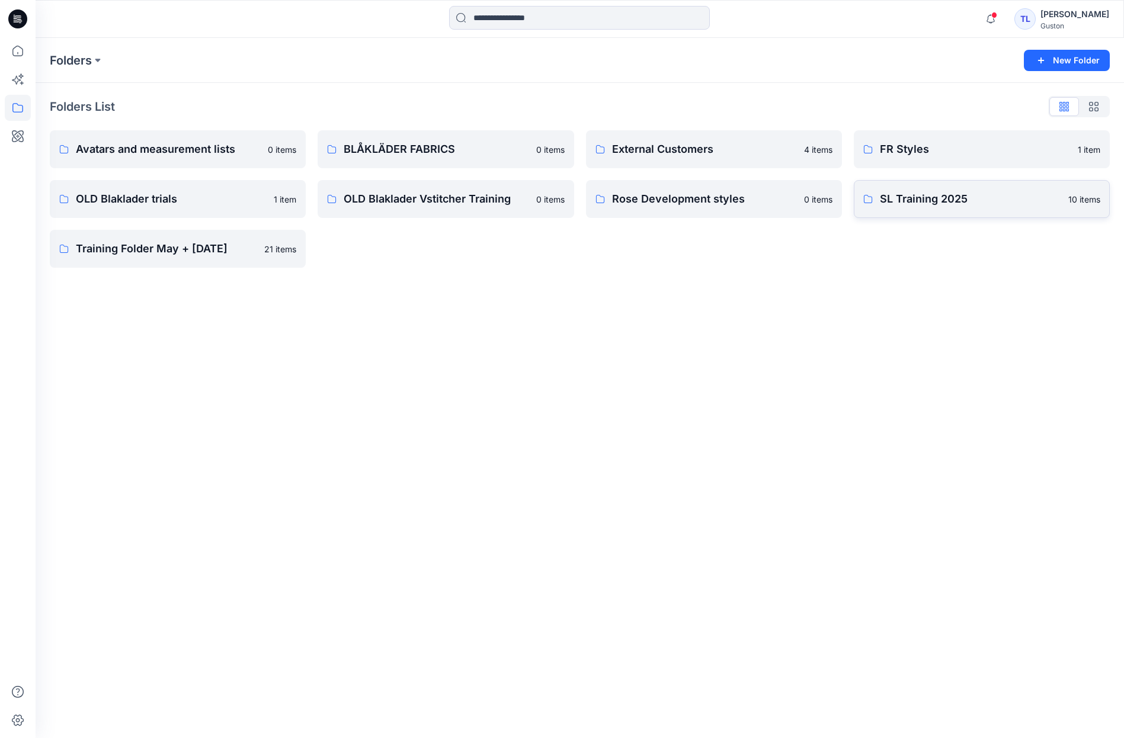
click at [916, 209] on link "SL Training 2025 10 items" at bounding box center [982, 199] width 256 height 38
click at [20, 107] on icon at bounding box center [18, 108] width 26 height 26
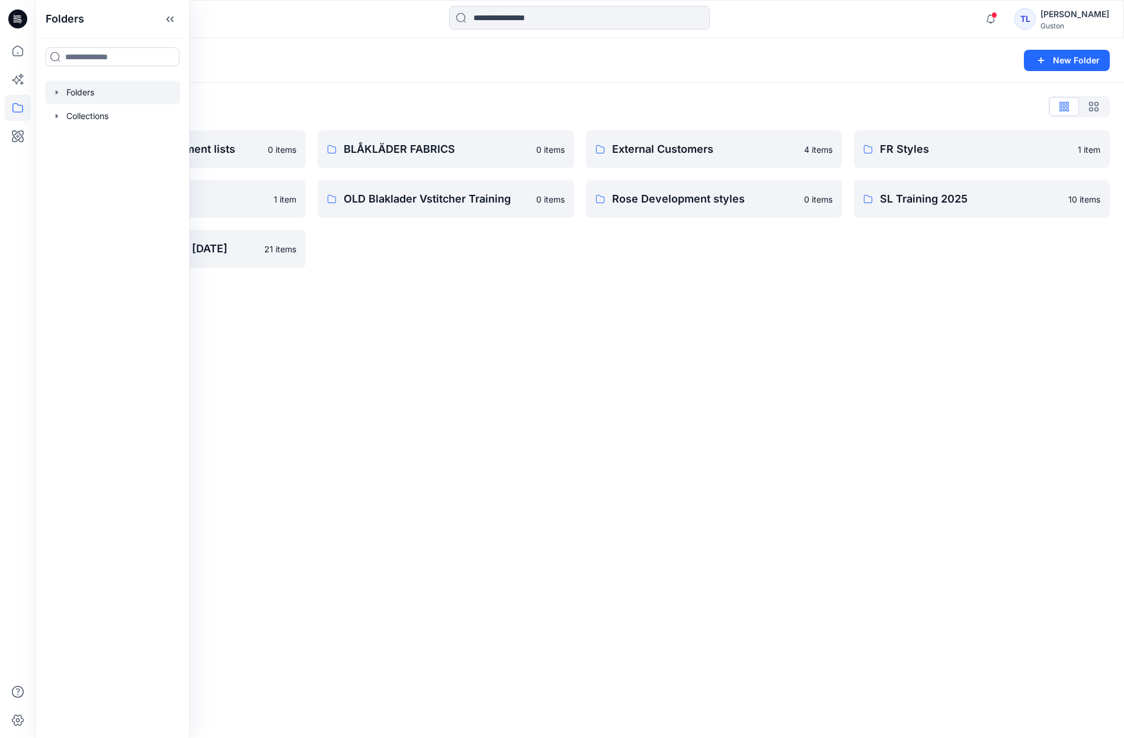
click at [76, 100] on div at bounding box center [112, 93] width 135 height 24
click at [85, 90] on div at bounding box center [112, 93] width 135 height 24
click at [642, 362] on div "Folders New Folder Folders List Avatars and measurement lists 0 items OLD Blakl…" at bounding box center [580, 388] width 1088 height 700
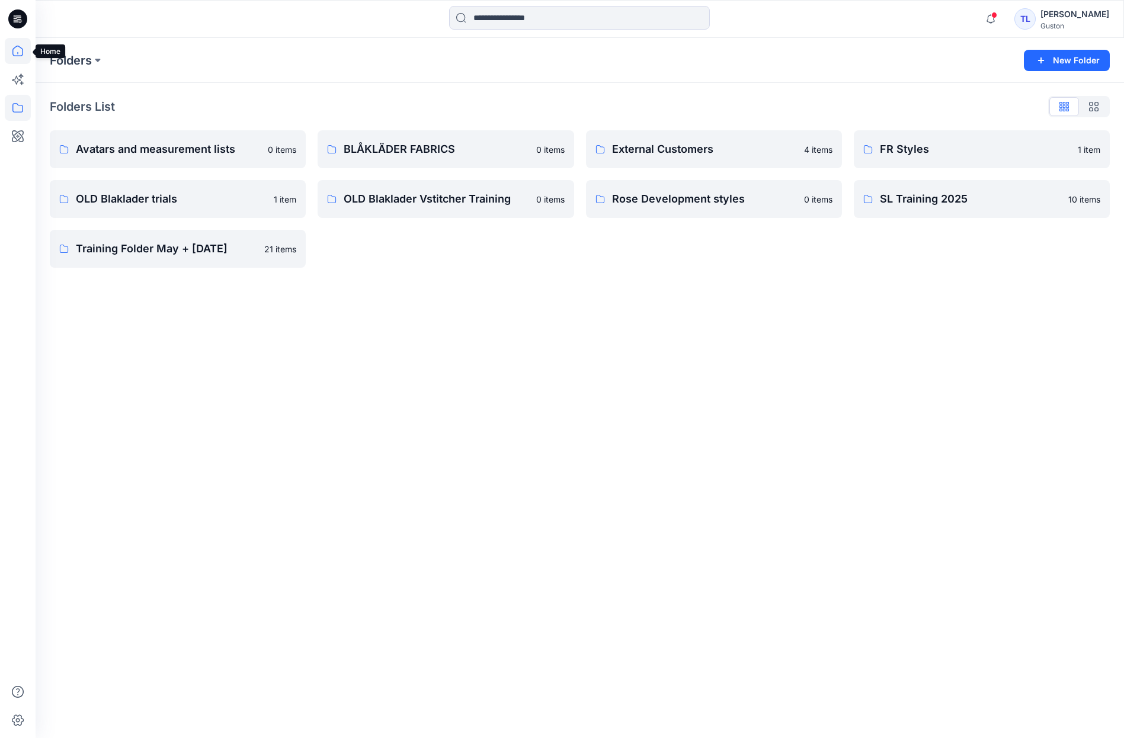
click at [20, 49] on icon at bounding box center [18, 51] width 26 height 26
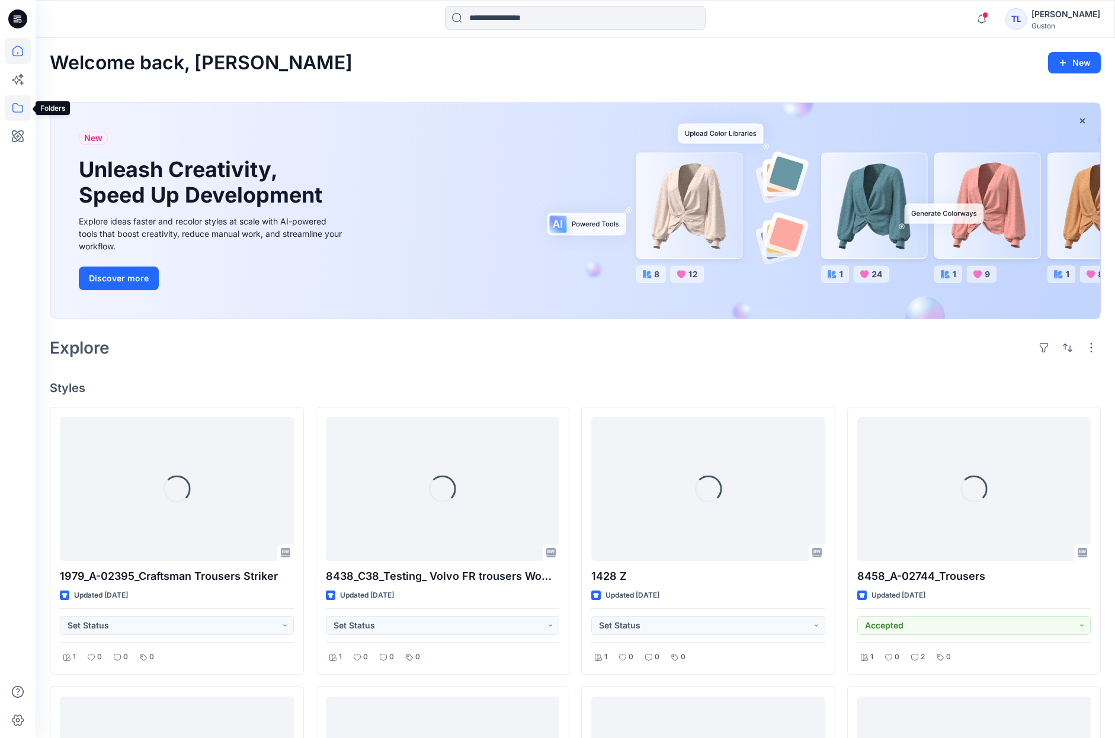
click at [19, 108] on icon at bounding box center [18, 108] width 26 height 26
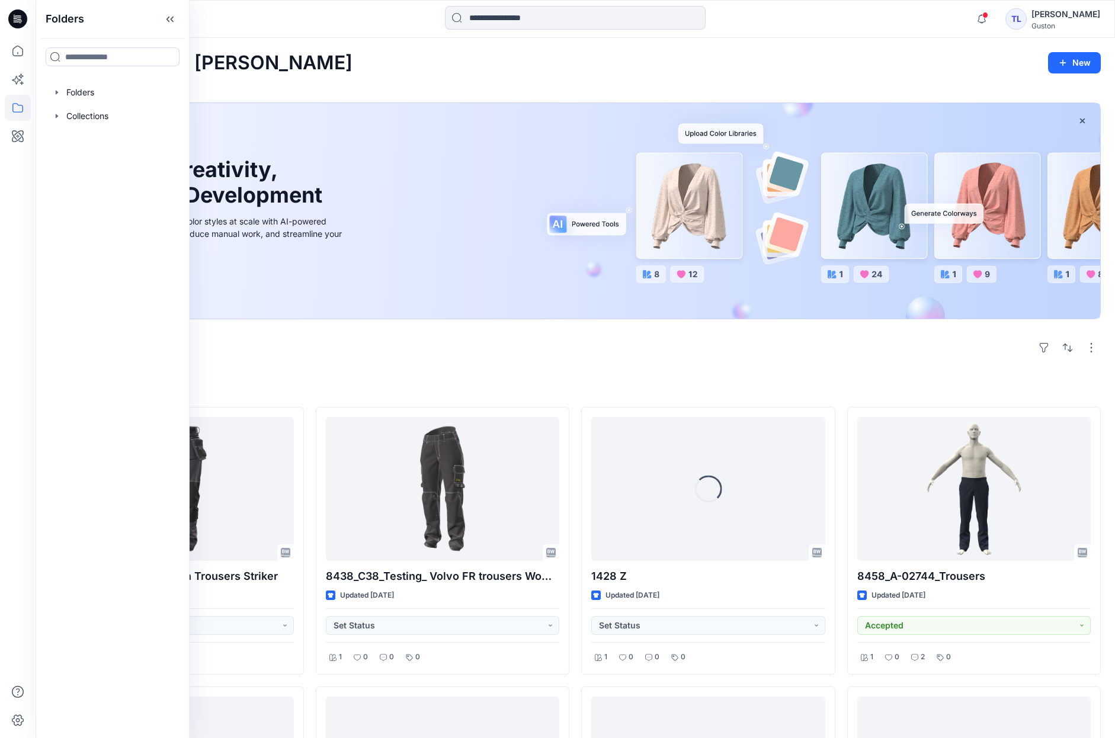
click at [1058, 16] on div "[PERSON_NAME]" at bounding box center [1065, 14] width 69 height 14
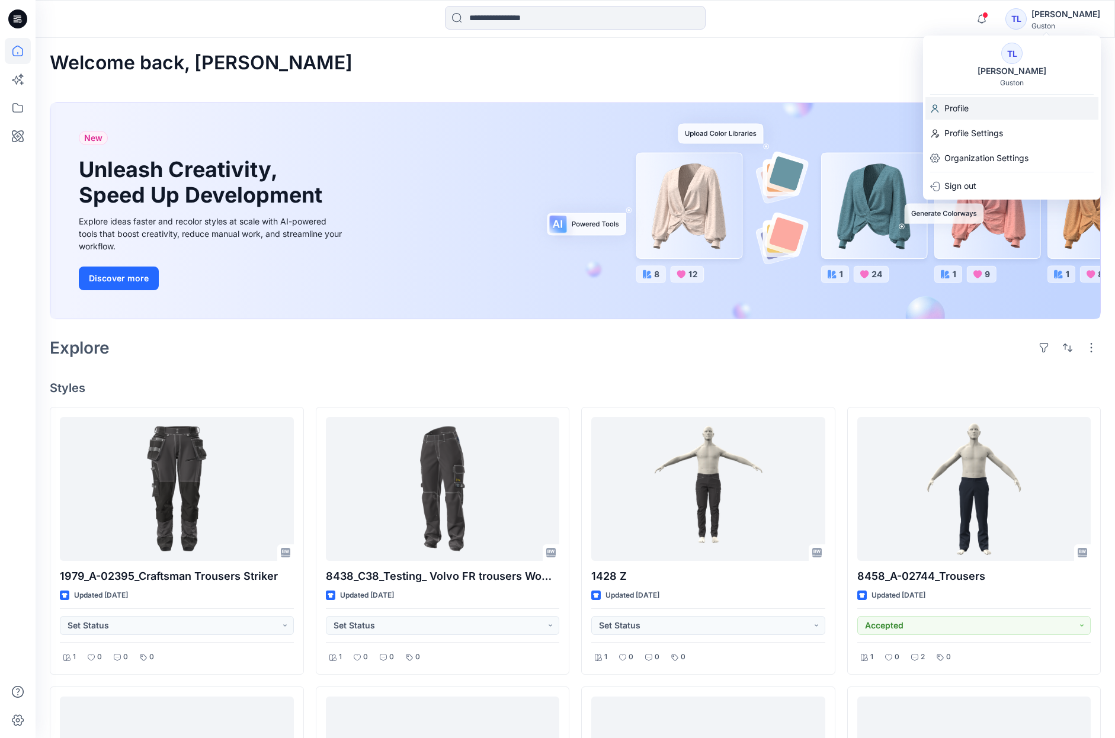
click at [968, 108] on p "Profile" at bounding box center [956, 108] width 24 height 23
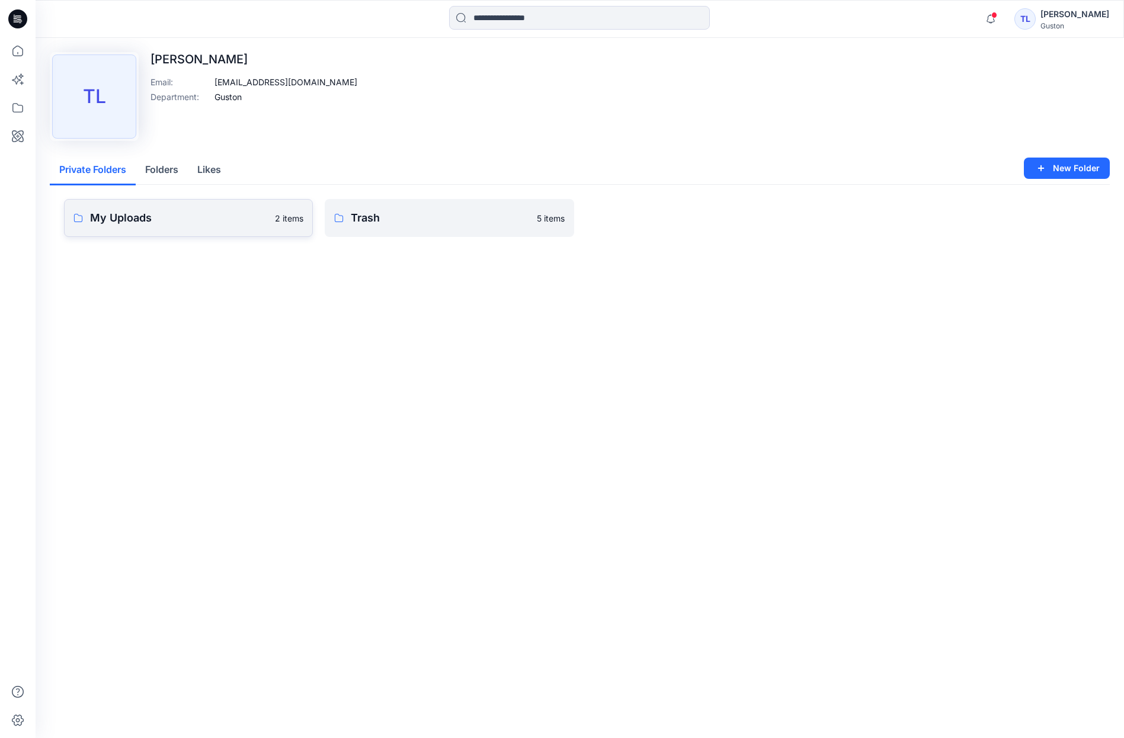
click at [236, 229] on link "My Uploads 2 items" at bounding box center [188, 218] width 249 height 38
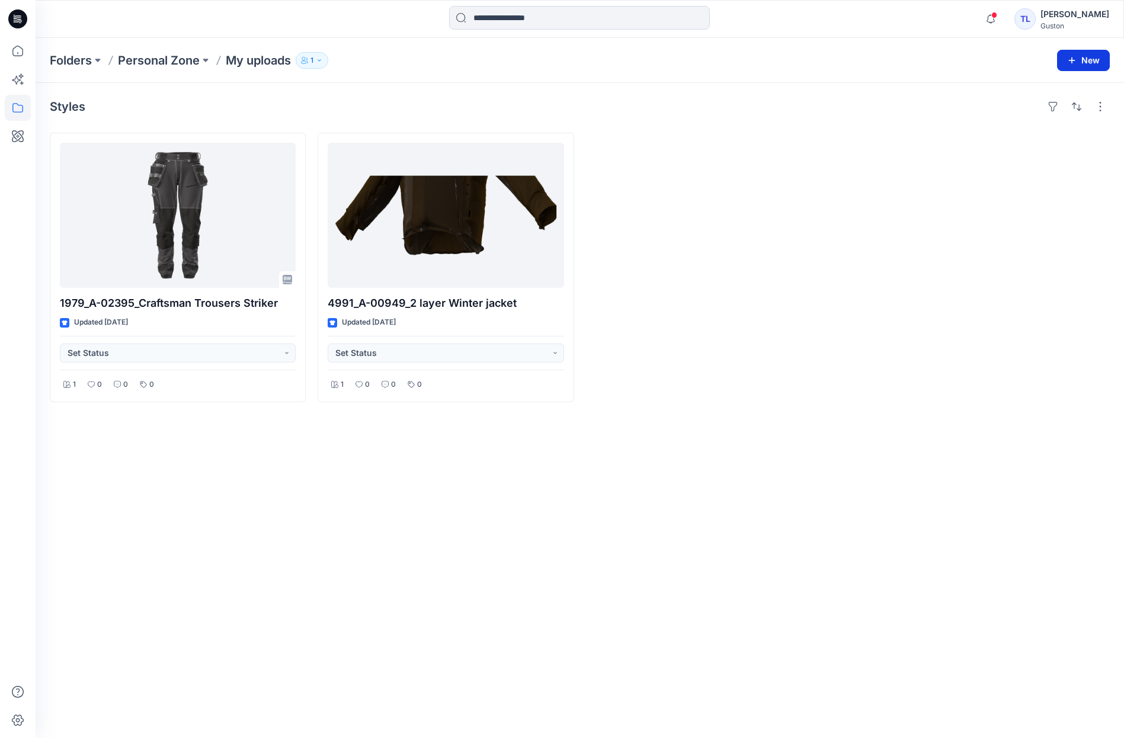
click at [1068, 64] on icon "button" at bounding box center [1071, 60] width 9 height 9
click at [1044, 114] on p "New Folder" at bounding box center [1049, 113] width 44 height 12
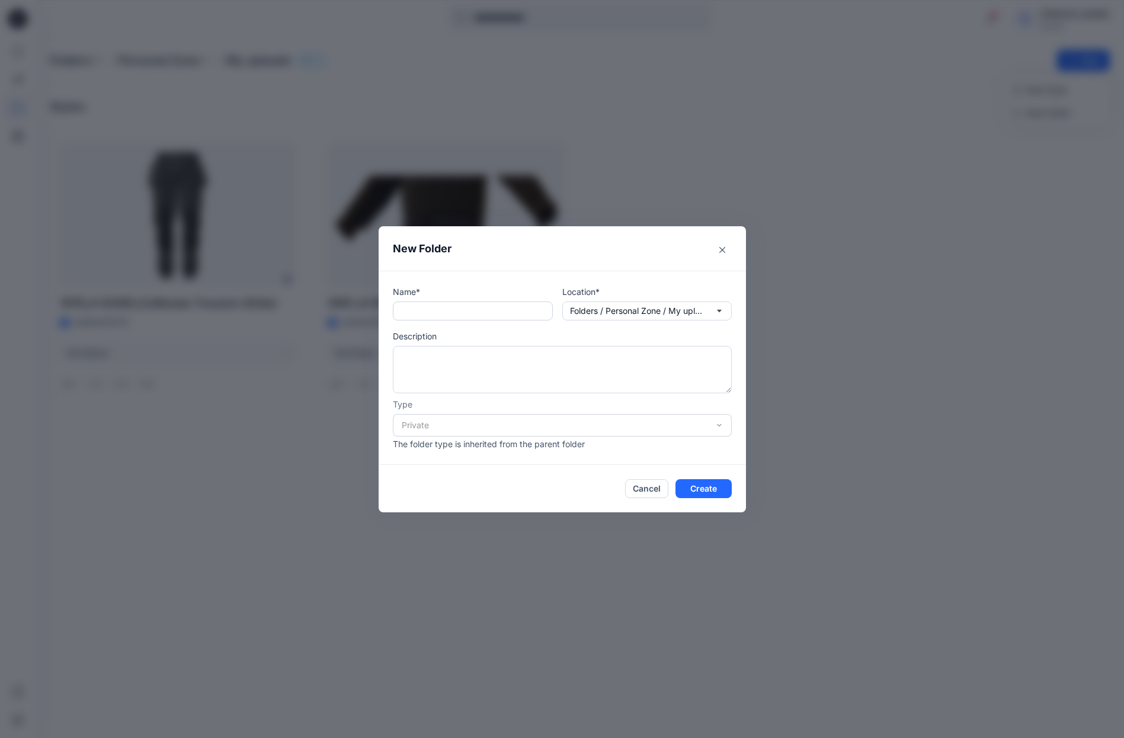
click at [414, 314] on input "text" at bounding box center [473, 310] width 160 height 19
type input "*"
type input "****"
click at [720, 312] on icon "button" at bounding box center [718, 310] width 9 height 9
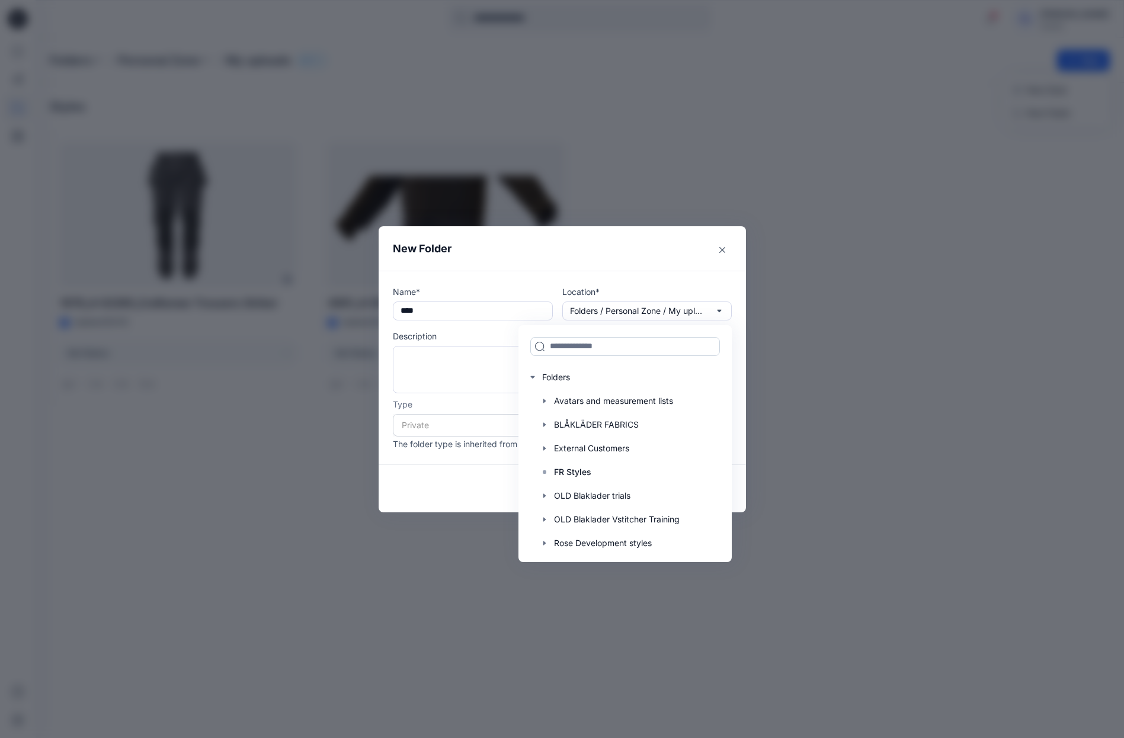
click at [650, 348] on input at bounding box center [625, 346] width 190 height 19
click at [894, 460] on div "New Folder Name* **** Location* Folders / Personal Zone / My uploads Folders Av…" at bounding box center [562, 369] width 1124 height 738
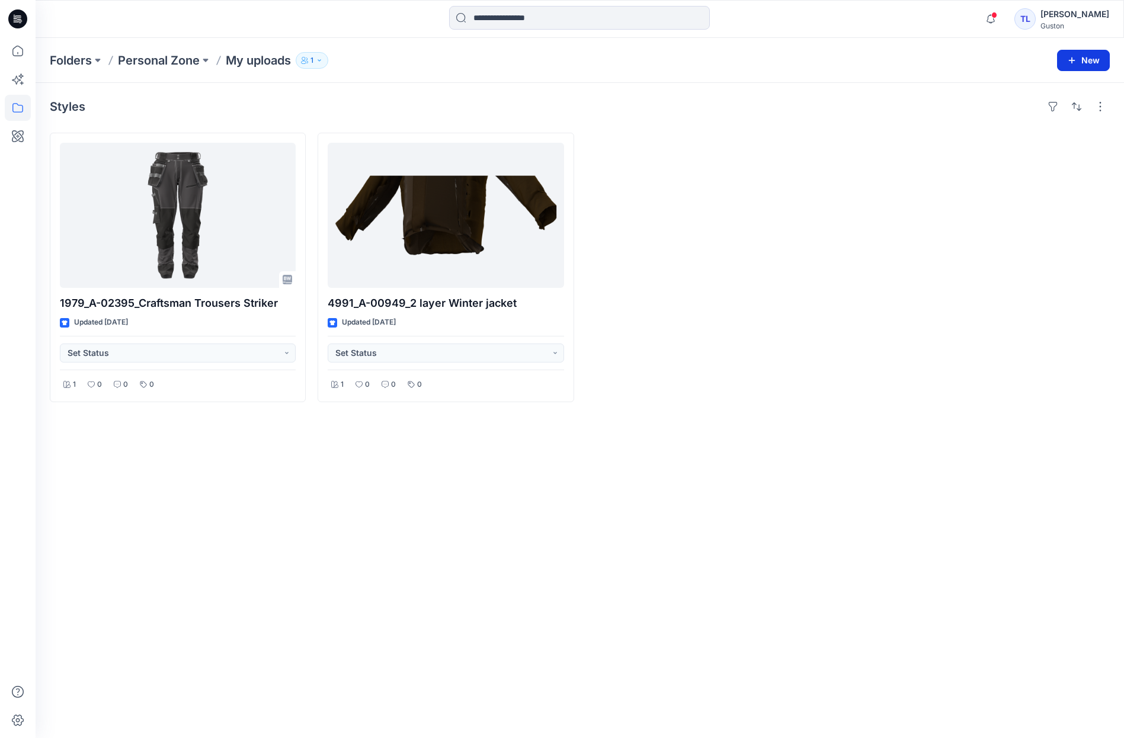
click at [1084, 65] on button "New" at bounding box center [1083, 60] width 53 height 21
click at [1038, 113] on p "New Folder" at bounding box center [1049, 113] width 44 height 12
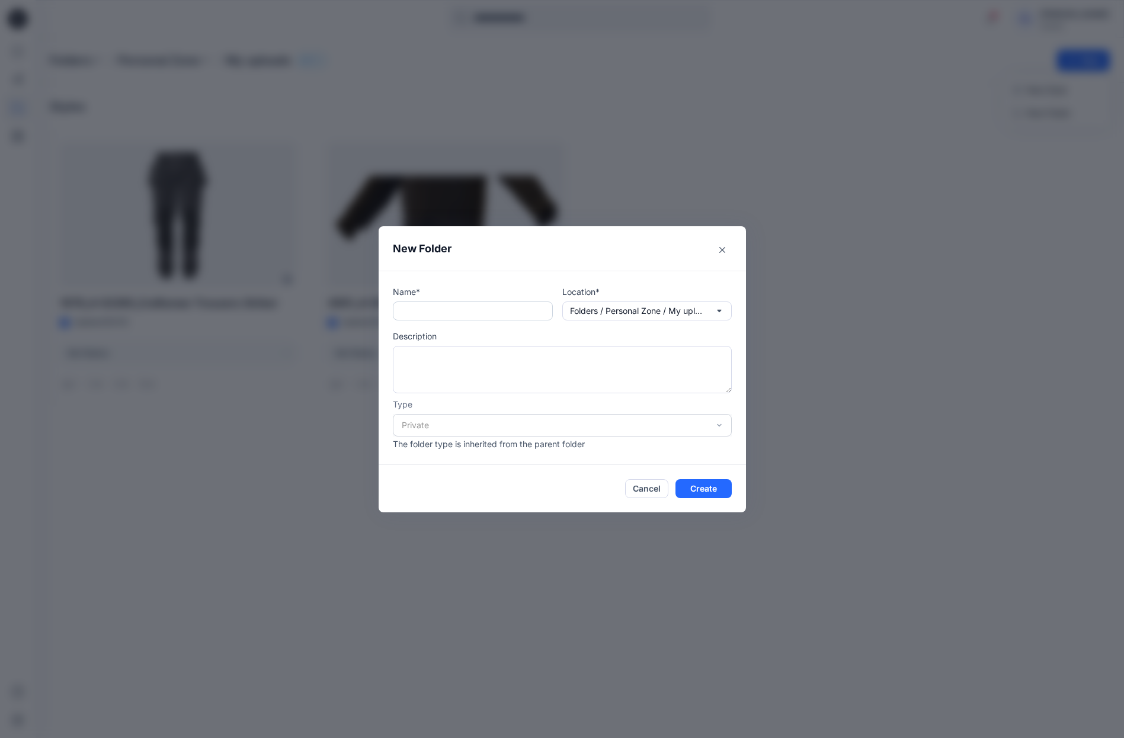
click at [451, 315] on input "text" at bounding box center [473, 310] width 160 height 19
type input "****"
click at [696, 492] on button "Create" at bounding box center [703, 488] width 56 height 19
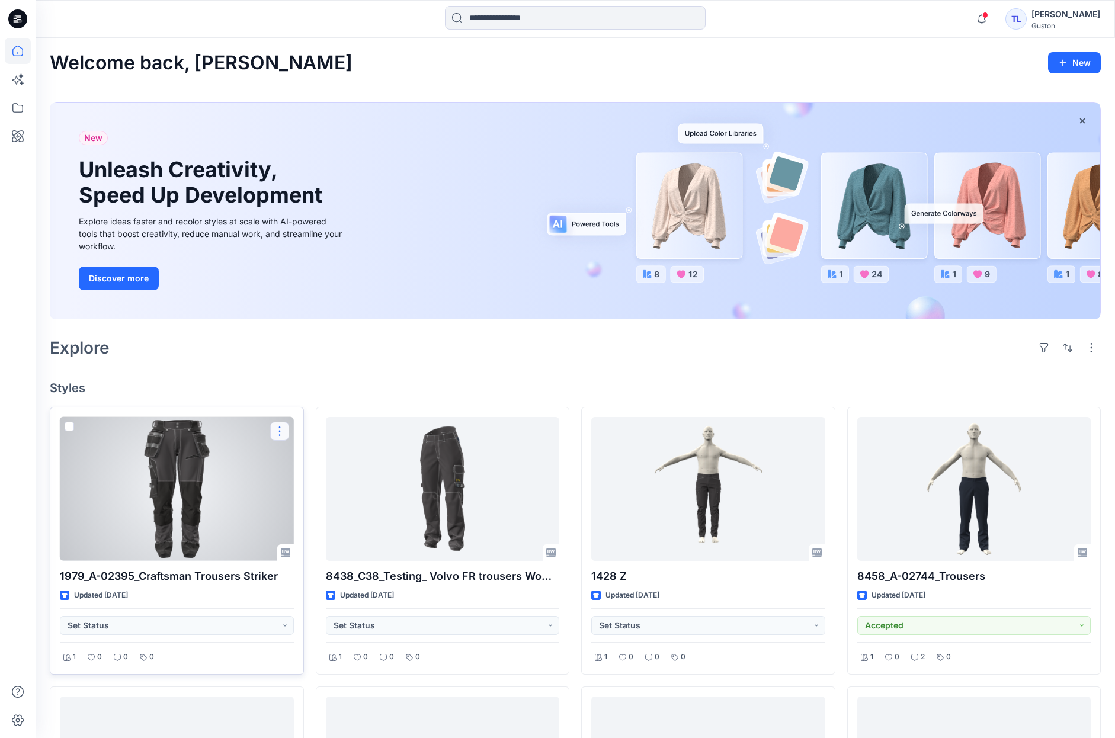
click at [278, 429] on button "button" at bounding box center [279, 431] width 19 height 19
click at [310, 547] on p "Move to" at bounding box center [310, 546] width 32 height 12
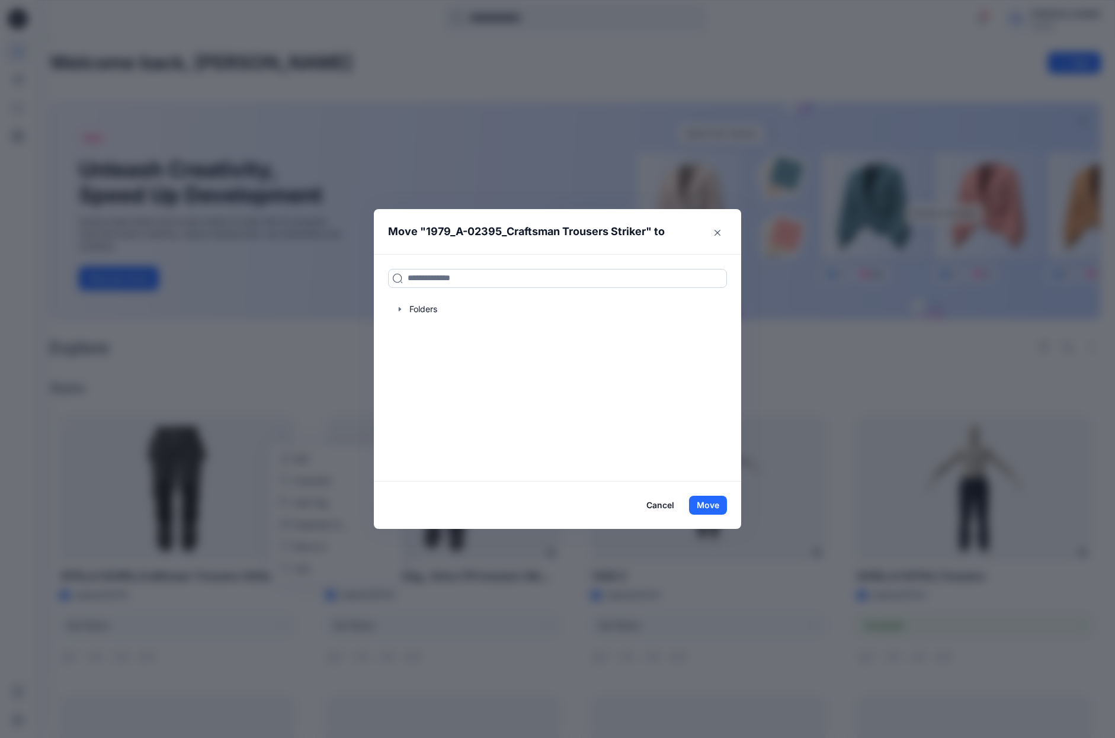
click at [428, 278] on input at bounding box center [557, 278] width 339 height 19
click at [435, 309] on div at bounding box center [557, 309] width 339 height 24
click at [434, 313] on div at bounding box center [557, 309] width 339 height 24
drag, startPoint x: 434, startPoint y: 345, endPoint x: 440, endPoint y: 342, distance: 6.6
click at [435, 345] on div "Folders" at bounding box center [557, 367] width 367 height 227
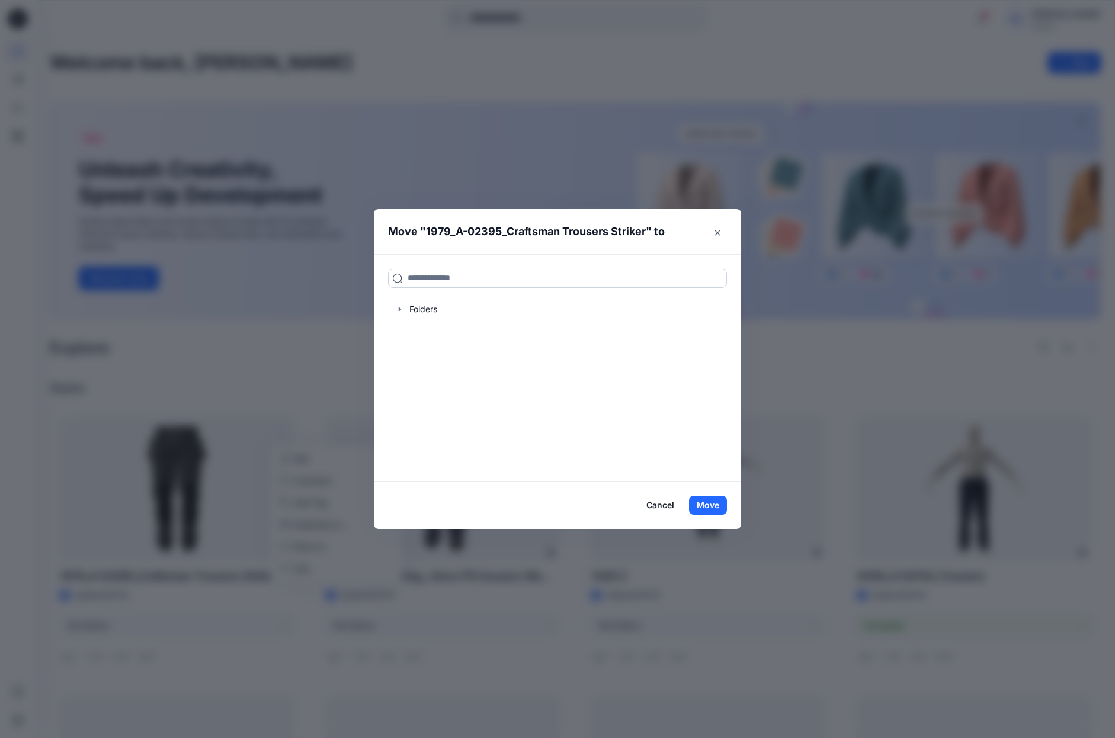
click at [496, 281] on input at bounding box center [557, 278] width 339 height 19
drag, startPoint x: 723, startPoint y: 233, endPoint x: 479, endPoint y: 376, distance: 282.9
click at [479, 376] on section "Move " 1979_A-02395_Craftsman Trousers Striker " to Folders Cancel Move" at bounding box center [557, 369] width 367 height 320
click at [414, 275] on input at bounding box center [557, 278] width 339 height 19
type input "*"
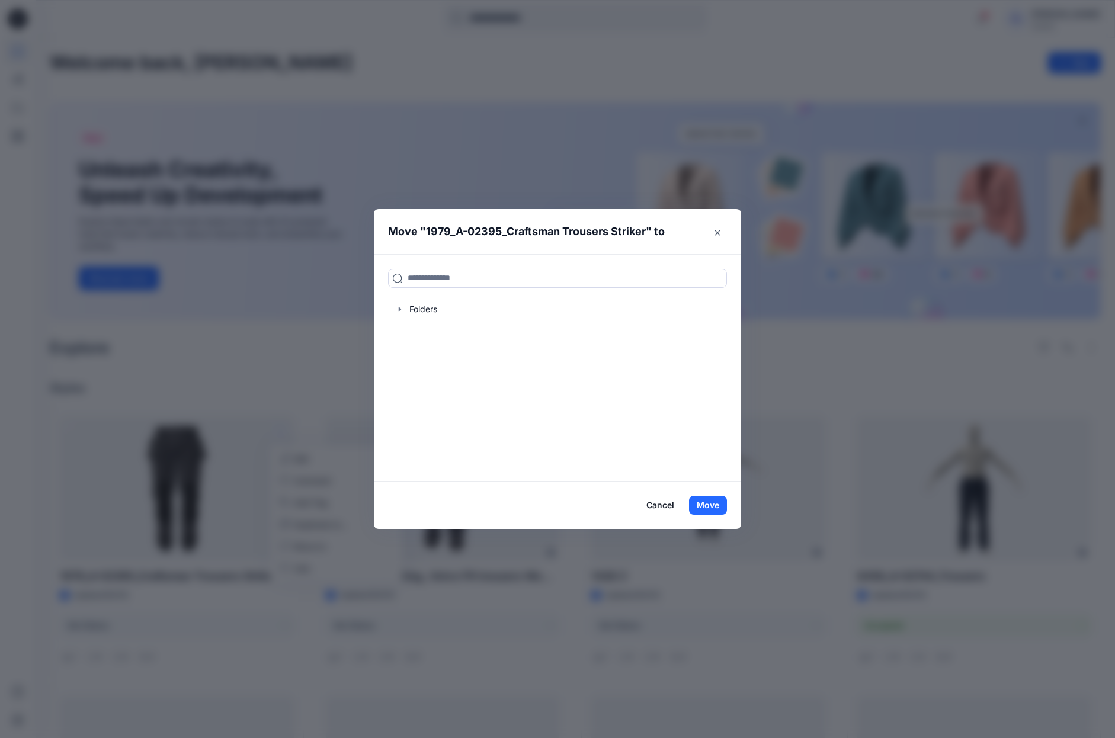
click at [667, 509] on button "Cancel" at bounding box center [660, 505] width 43 height 19
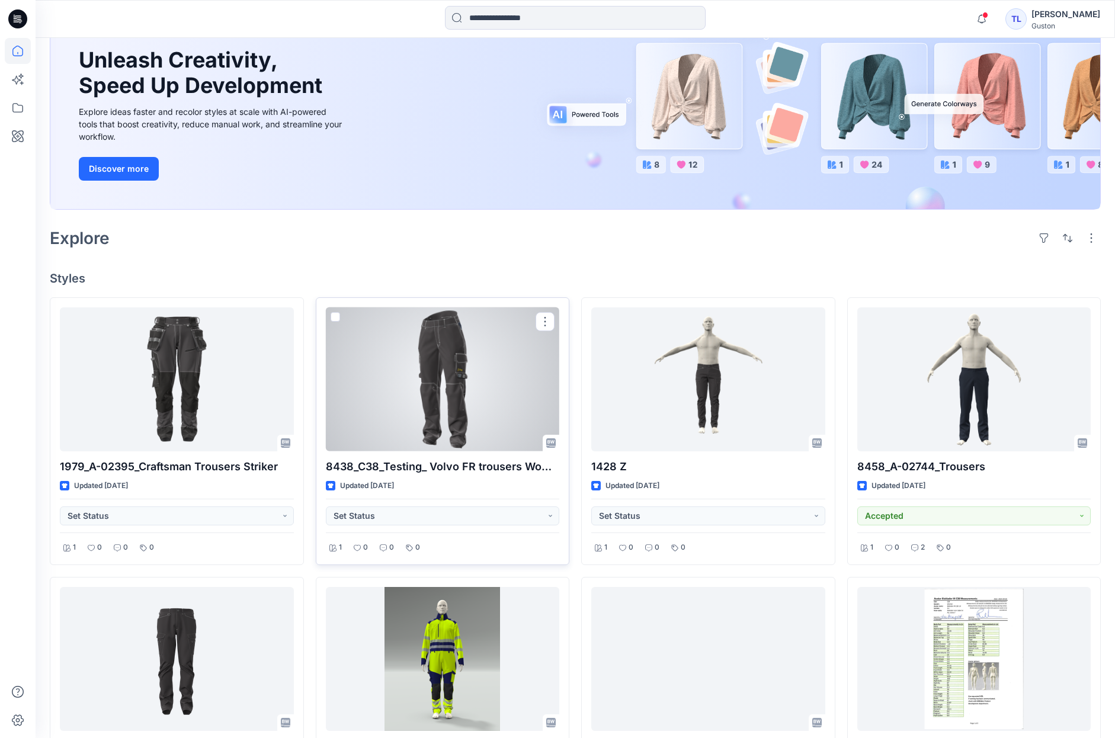
scroll to position [237, 0]
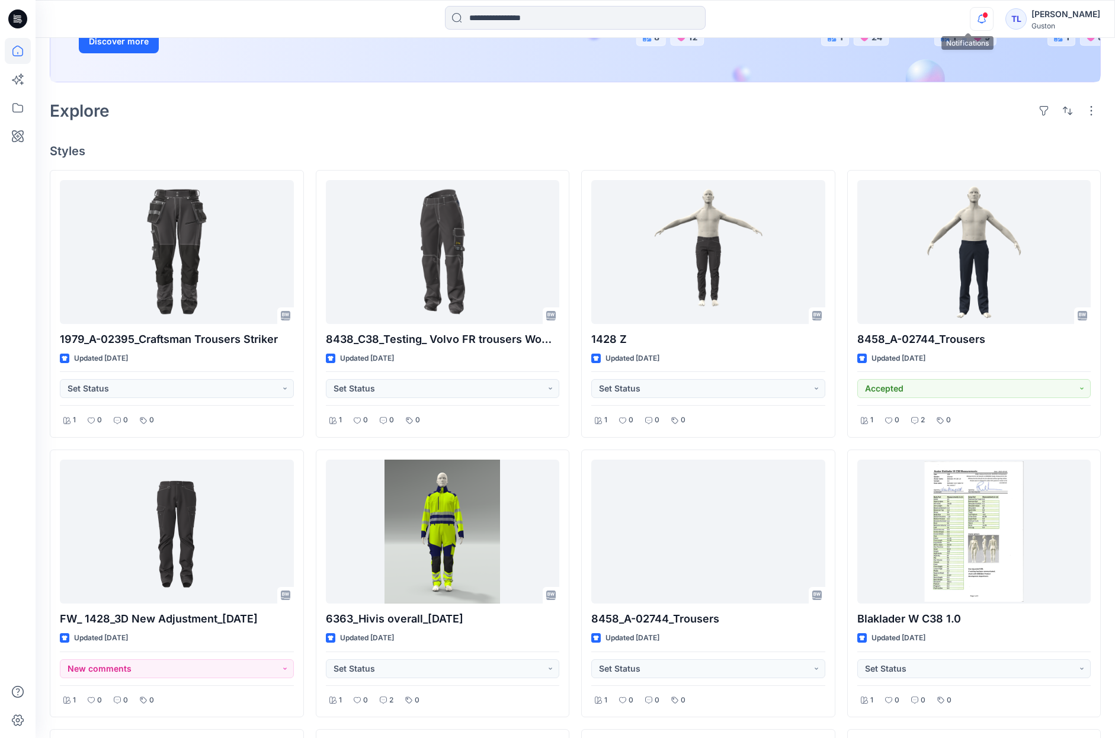
click at [970, 11] on icon "button" at bounding box center [981, 19] width 23 height 24
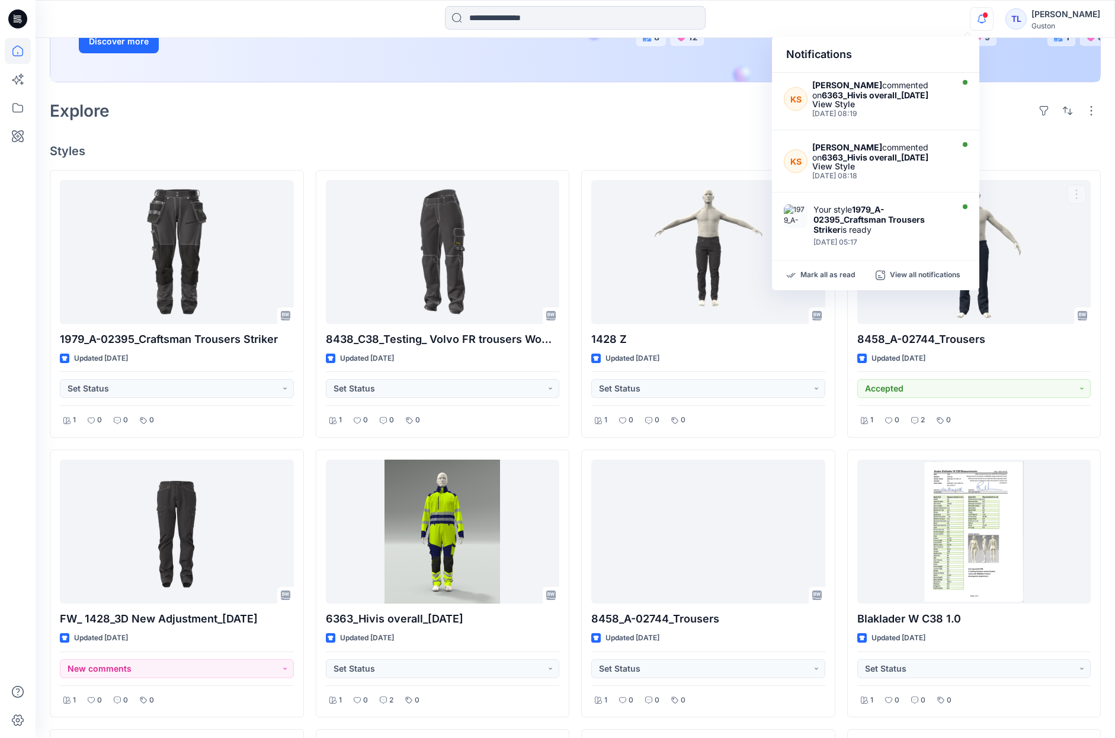
click at [1038, 153] on h4 "Styles" at bounding box center [575, 151] width 1051 height 14
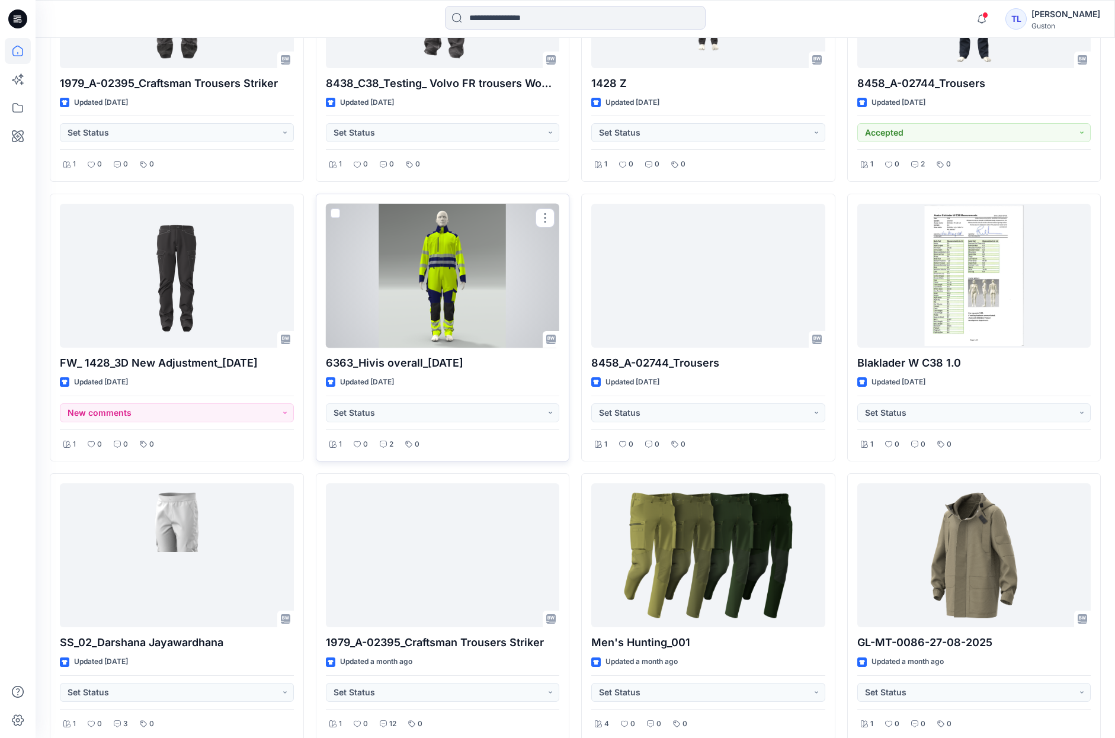
scroll to position [553, 0]
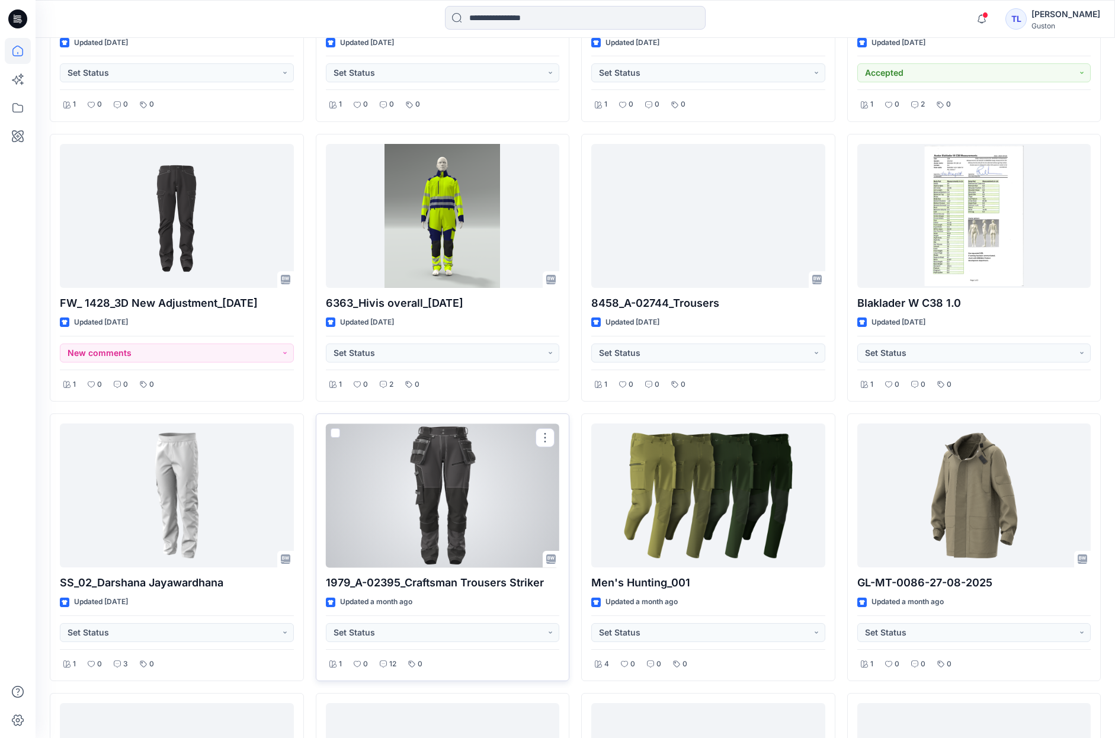
click at [479, 521] on div at bounding box center [443, 496] width 234 height 144
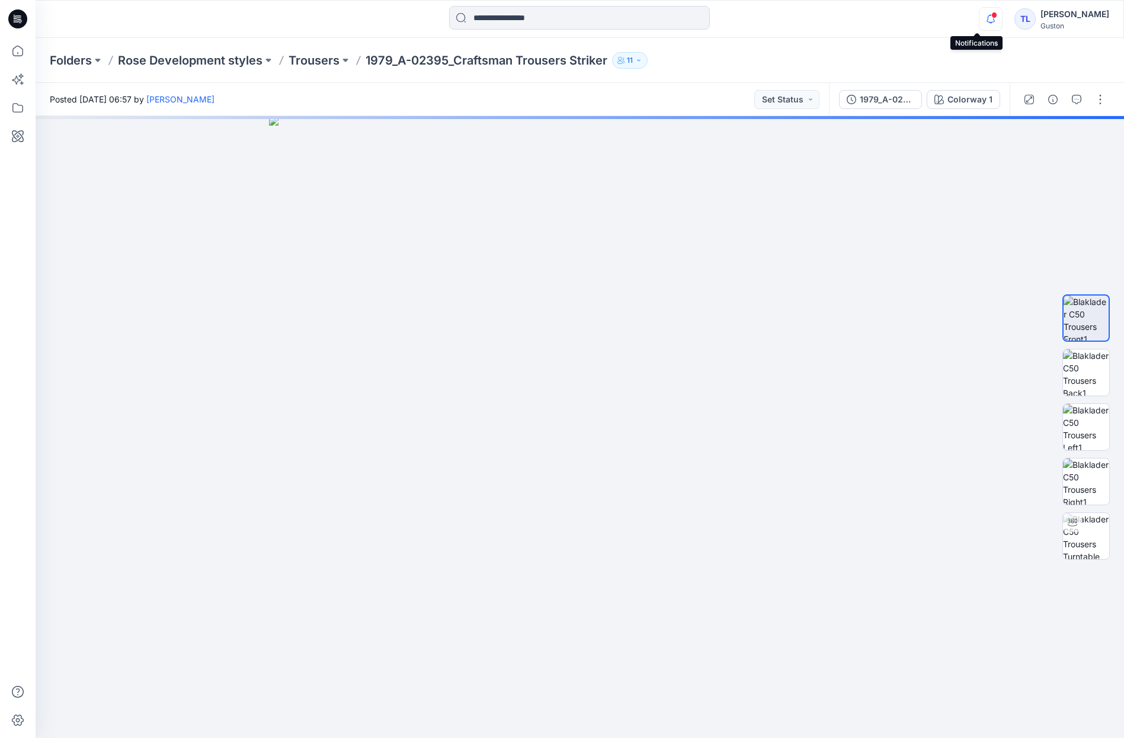
click at [986, 19] on icon "button" at bounding box center [990, 19] width 8 height 8
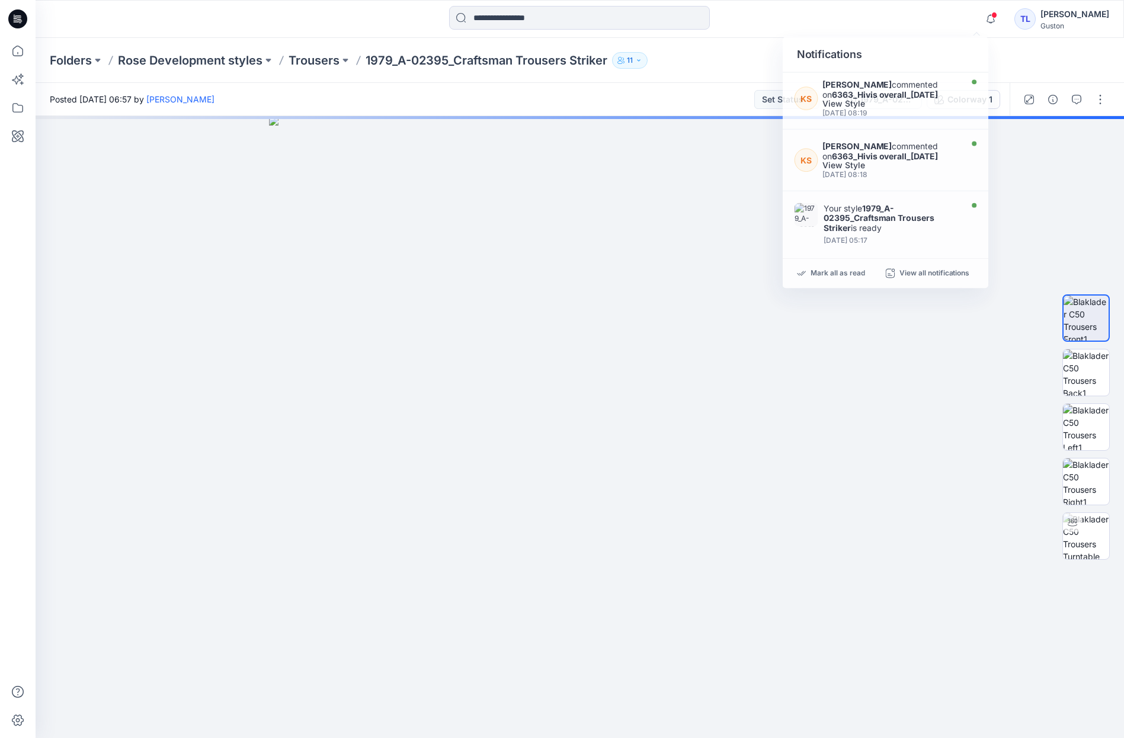
click at [919, 31] on div "Notifications KS Kristin Sommar commented on 6363_Hivis overall_09-09-2025 View…" at bounding box center [580, 19] width 1088 height 26
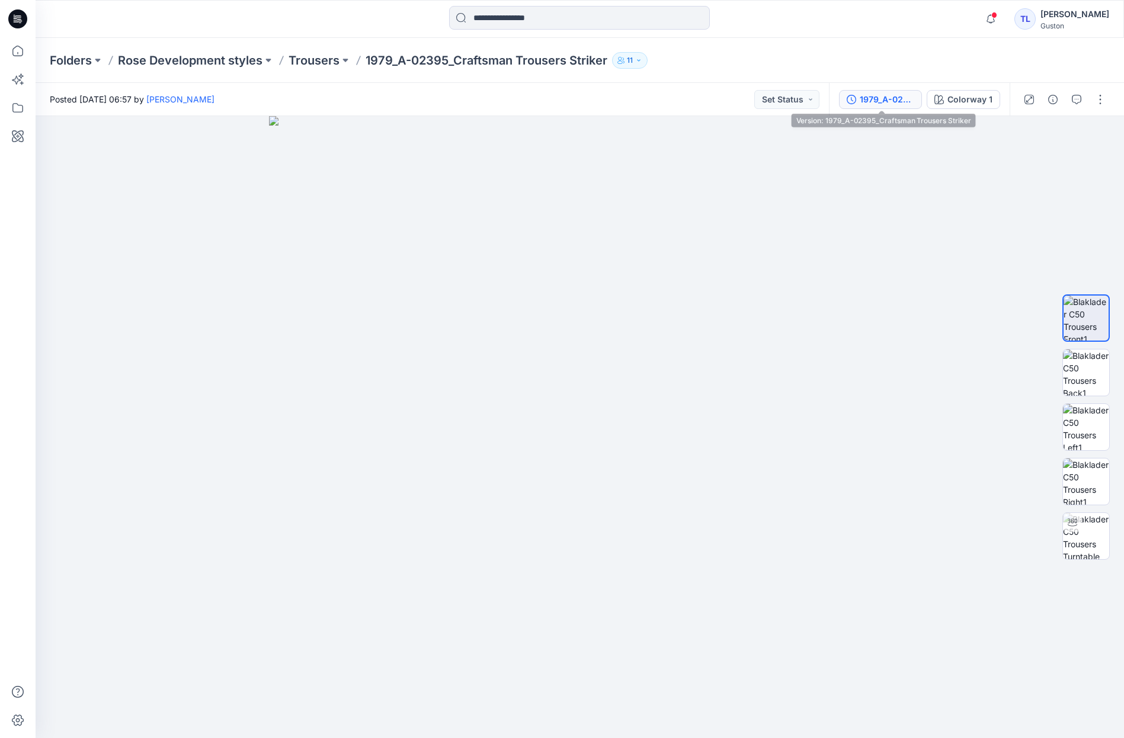
click at [883, 96] on div "1979_A-02395_Craftsman Trousers Striker" at bounding box center [886, 99] width 54 height 13
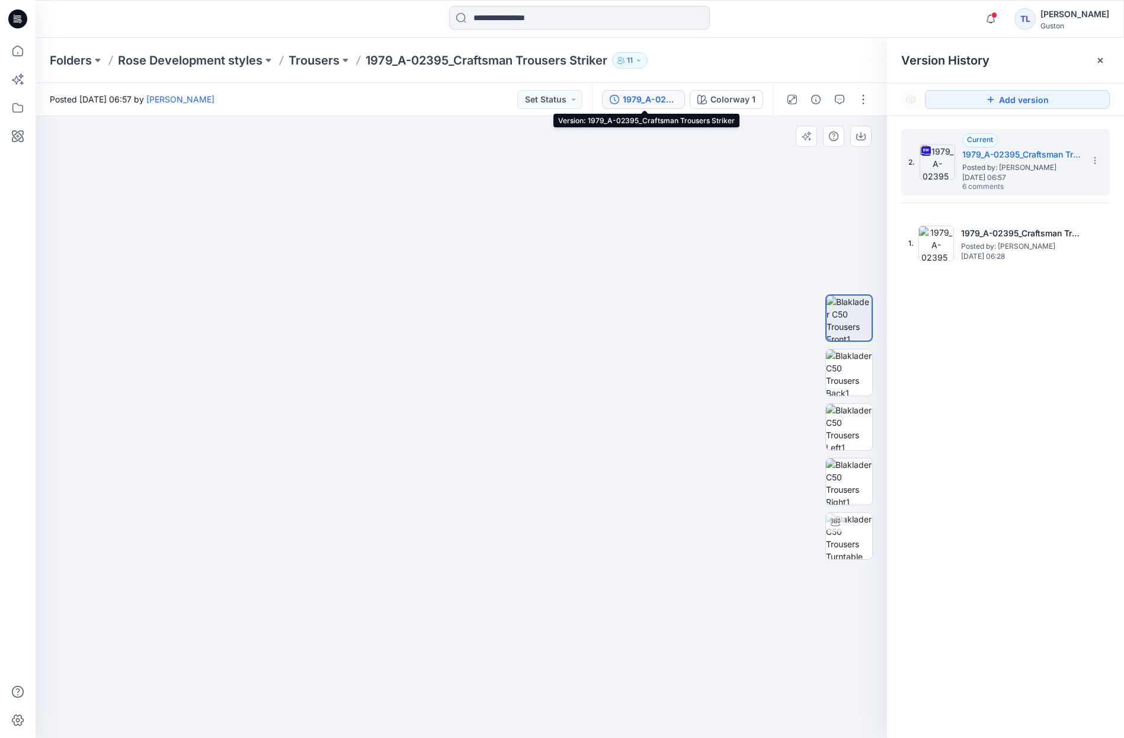
drag, startPoint x: 504, startPoint y: 322, endPoint x: 493, endPoint y: 348, distance: 28.4
click at [500, 490] on img at bounding box center [454, 382] width 1386 height 711
click at [846, 103] on button "button" at bounding box center [839, 99] width 19 height 19
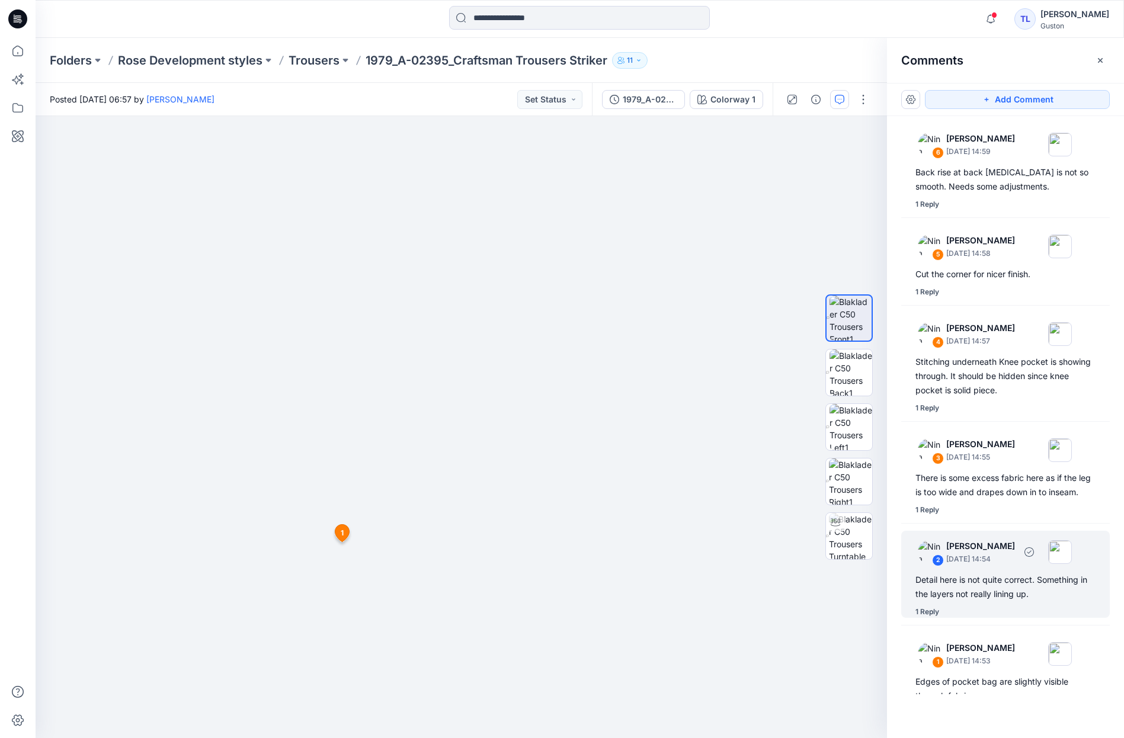
scroll to position [47, 0]
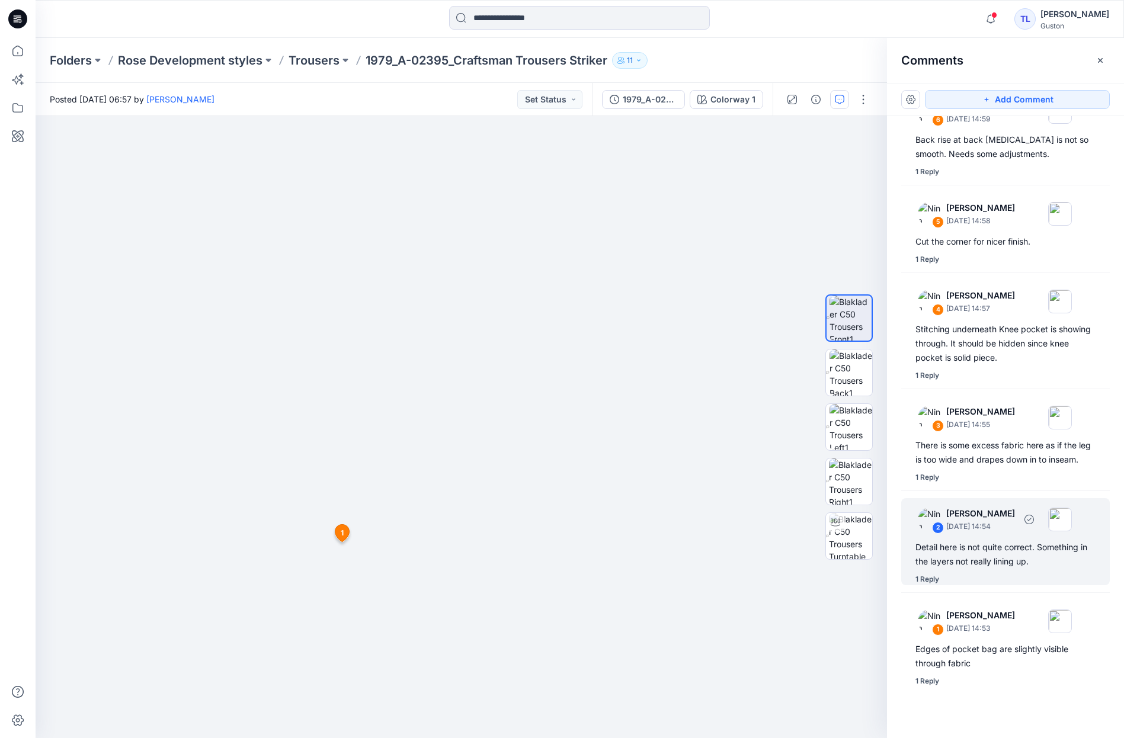
click at [1018, 567] on div "Detail here is not quite correct. Something in the layers not really lining up." at bounding box center [1005, 554] width 180 height 28
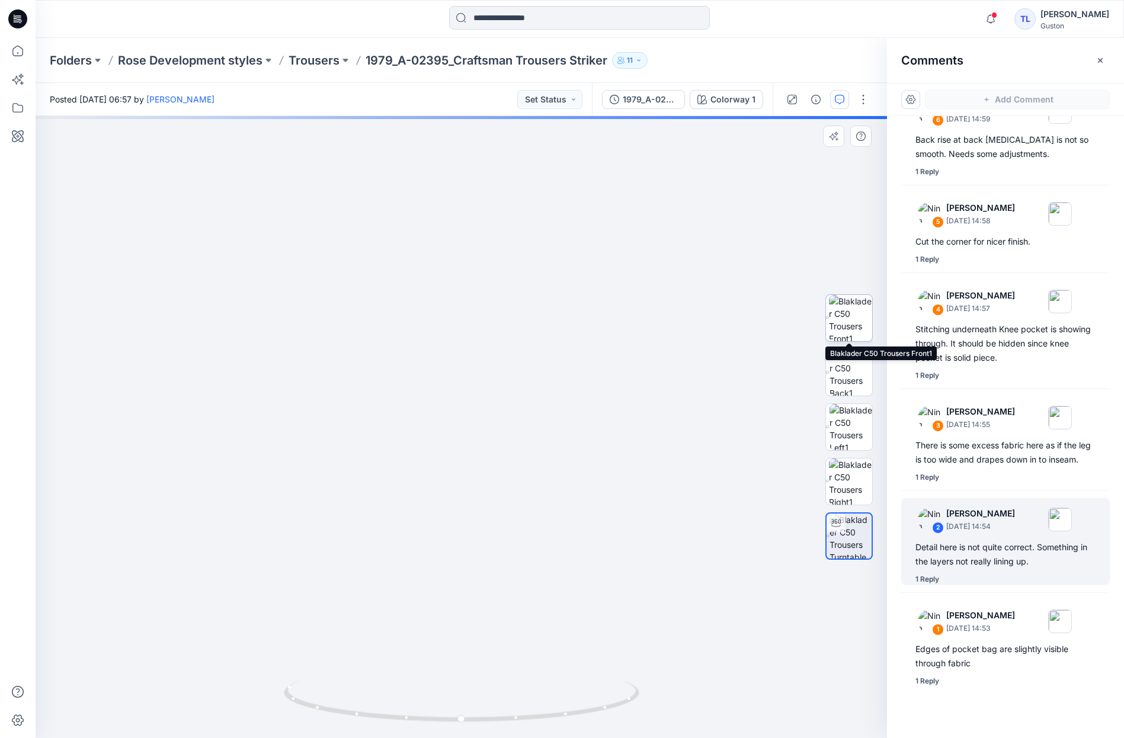
click at [859, 326] on img at bounding box center [850, 318] width 43 height 46
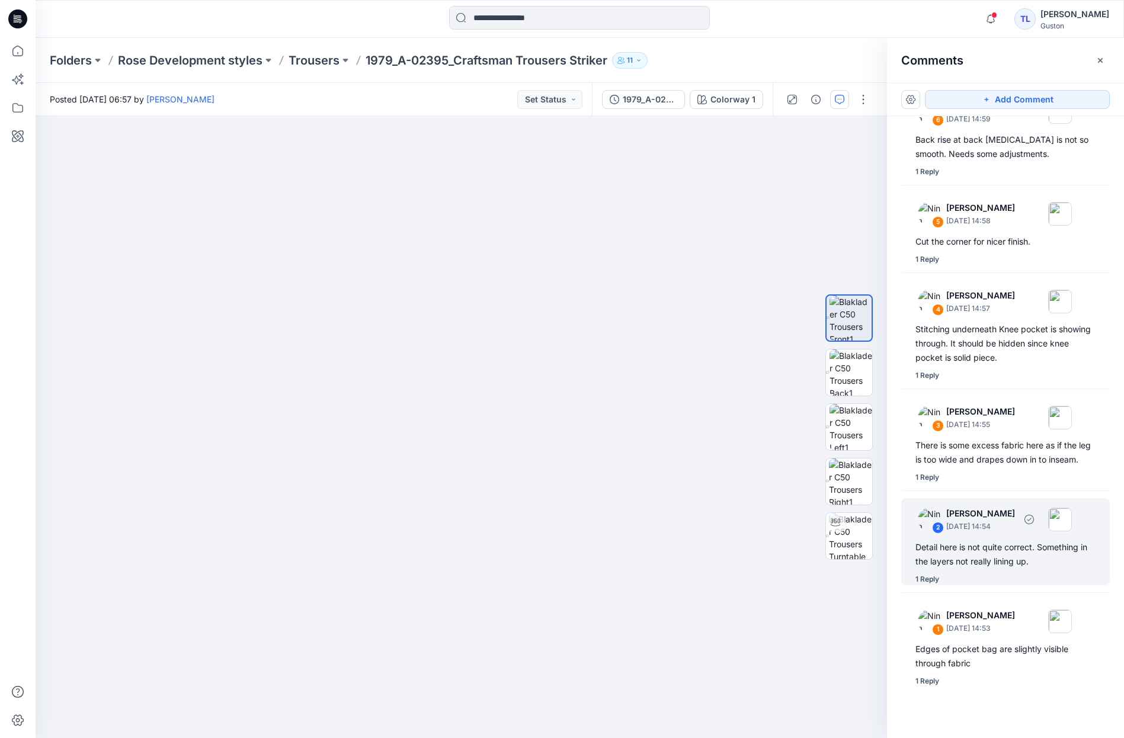
click at [978, 550] on div "Detail here is not quite correct. Something in the layers not really lining up." at bounding box center [1005, 554] width 180 height 28
click at [975, 556] on div "Detail here is not quite correct. Something in the layers not really lining up." at bounding box center [1005, 554] width 180 height 28
click at [976, 556] on div "Detail here is not quite correct. Something in the layers not really lining up." at bounding box center [1005, 554] width 180 height 28
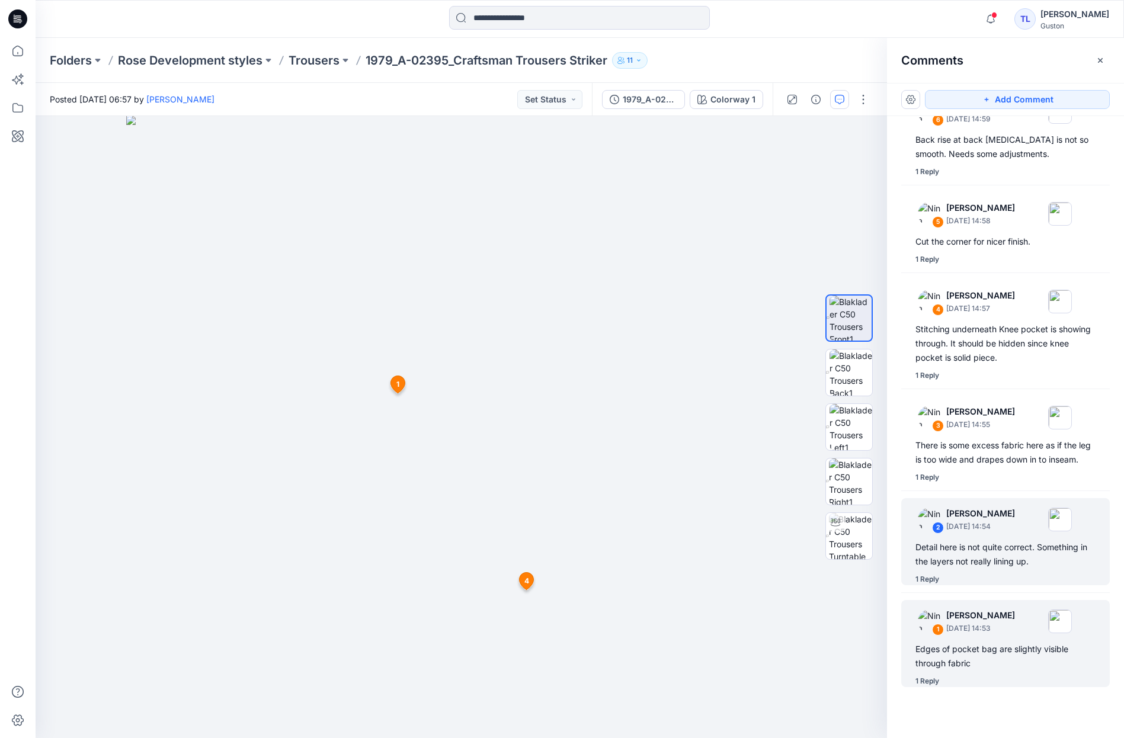
click at [1015, 601] on div "6 Nina Moller September 22, 2025 14:59 Back rise at back crotch is not so smoot…" at bounding box center [1005, 405] width 237 height 578
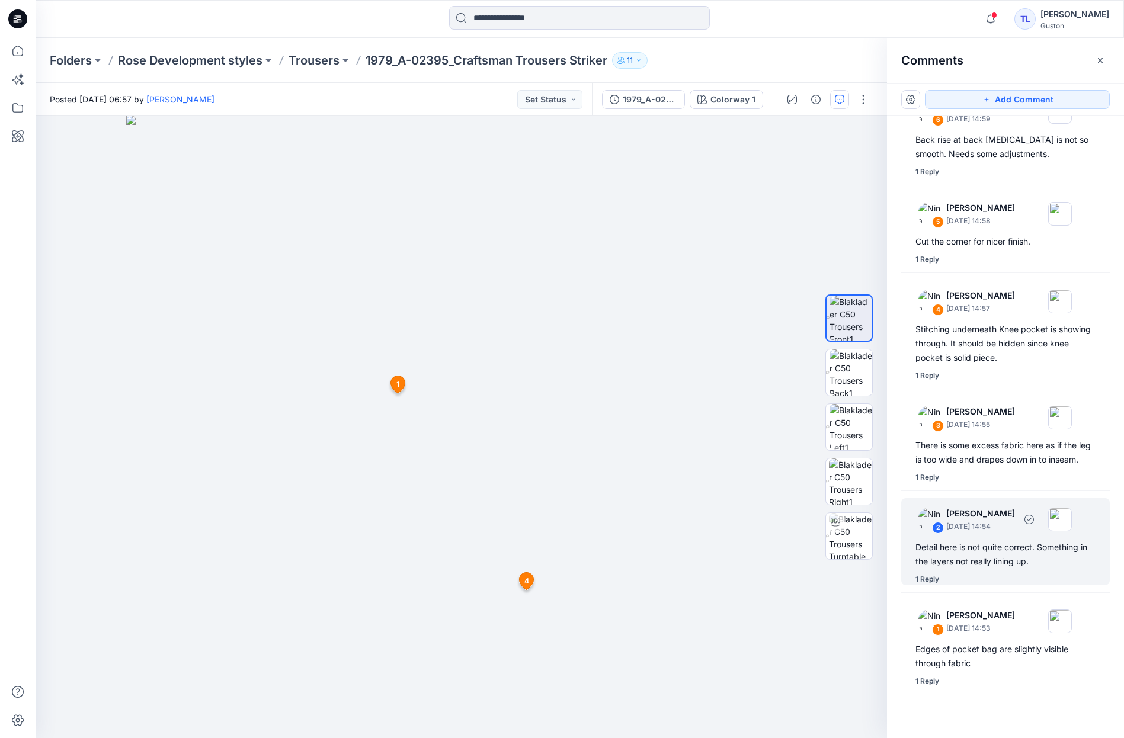
click at [995, 545] on div "Detail here is not quite correct. Something in the layers not really lining up." at bounding box center [1005, 554] width 180 height 28
click at [938, 529] on div "2" at bounding box center [938, 528] width 12 height 12
click at [650, 110] on div "1979_A-02395_Craftsman Trousers Striker Colorway 1" at bounding box center [682, 99] width 181 height 33
click at [648, 98] on div "1979_A-02395_Craftsman Trousers Striker" at bounding box center [650, 99] width 54 height 13
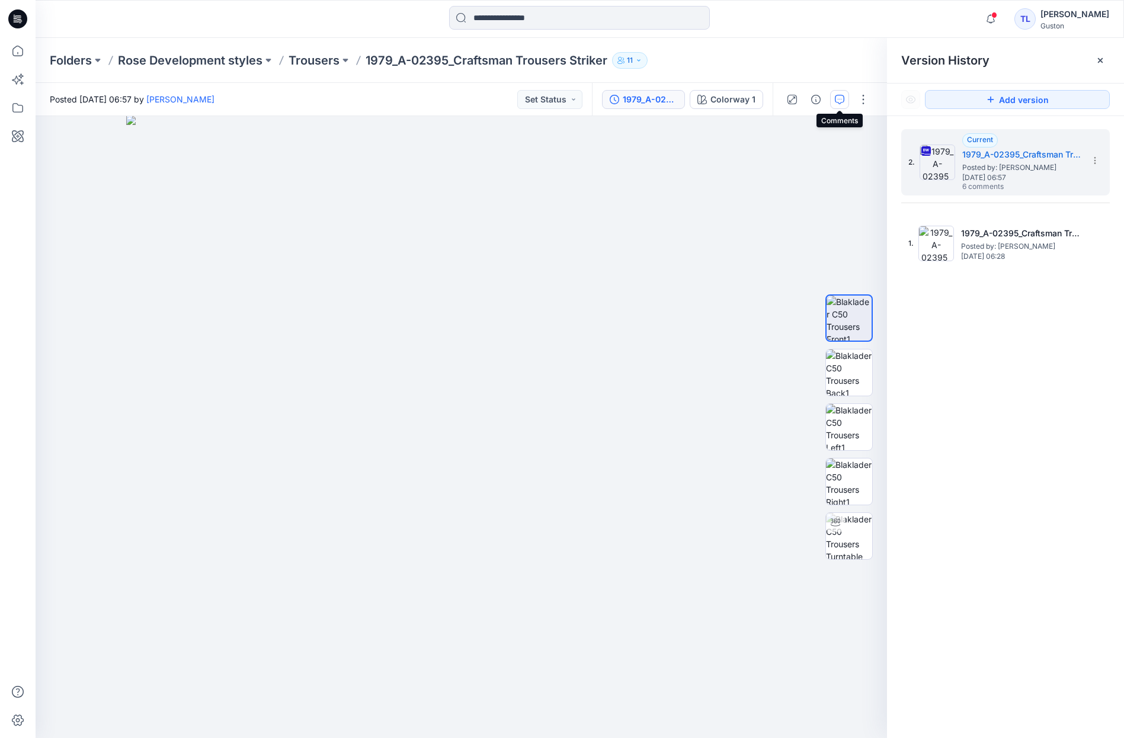
click at [842, 97] on icon "button" at bounding box center [839, 99] width 9 height 9
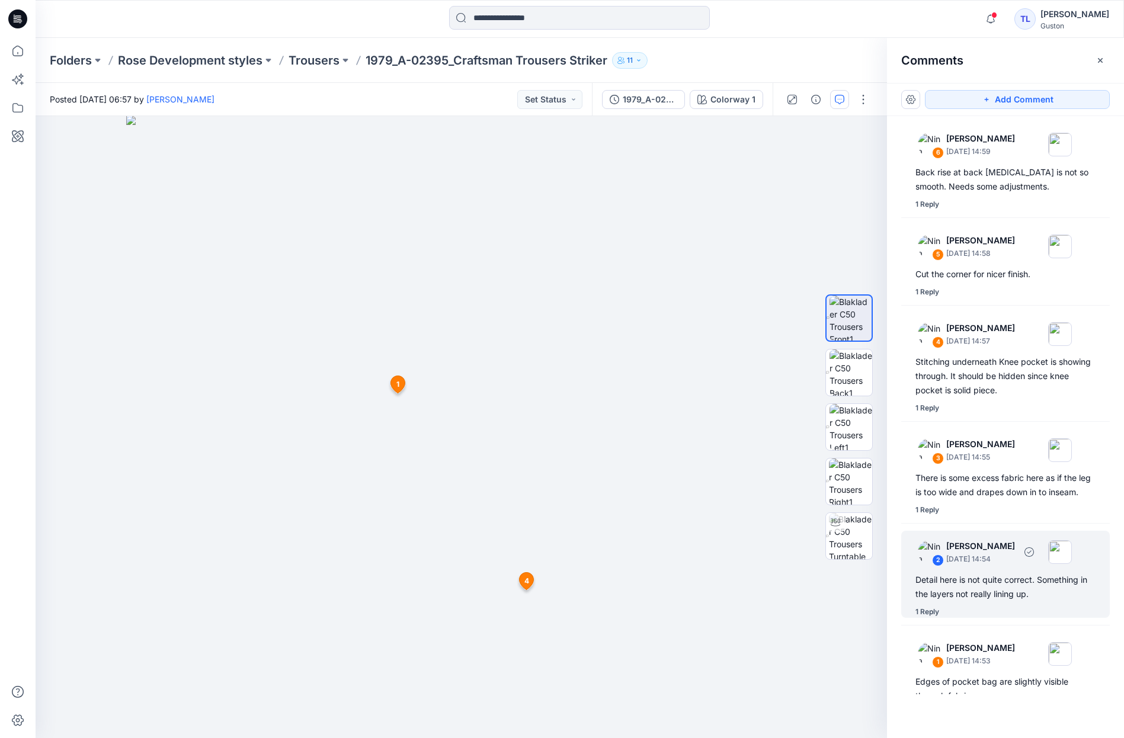
click at [991, 601] on div "Detail here is not quite correct. Something in the layers not really lining up." at bounding box center [1005, 587] width 180 height 28
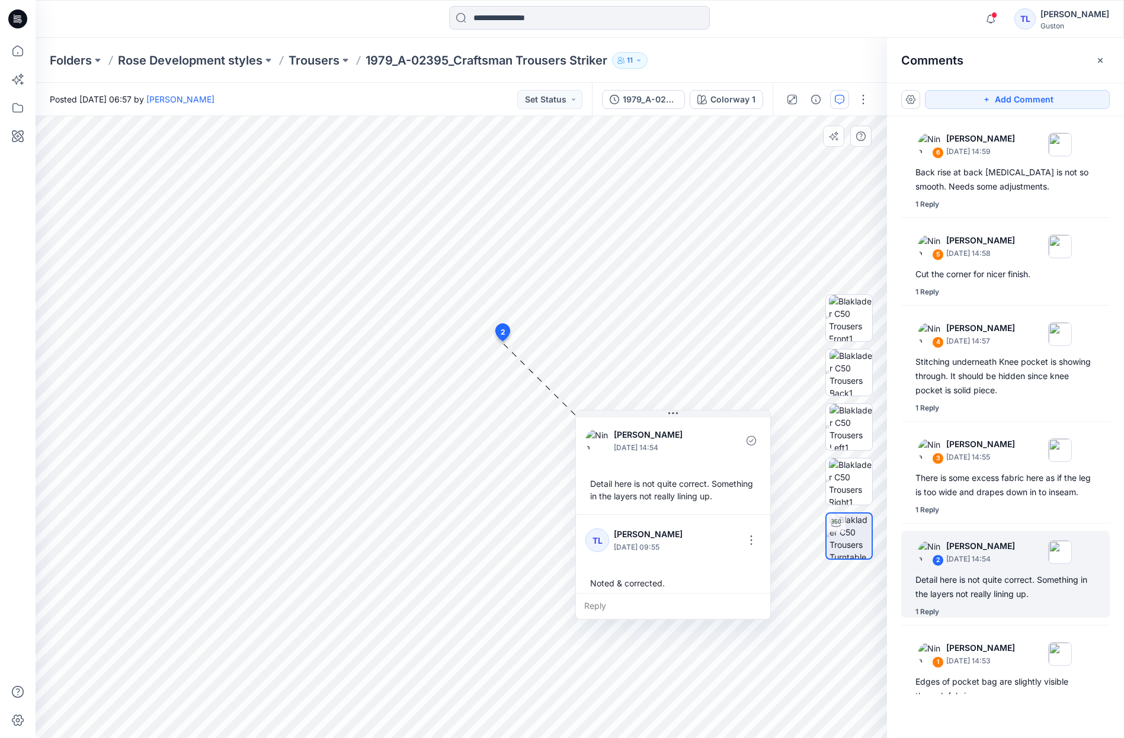
drag, startPoint x: 601, startPoint y: 354, endPoint x: 692, endPoint y: 417, distance: 110.7
click at [692, 417] on button at bounding box center [673, 413] width 194 height 7
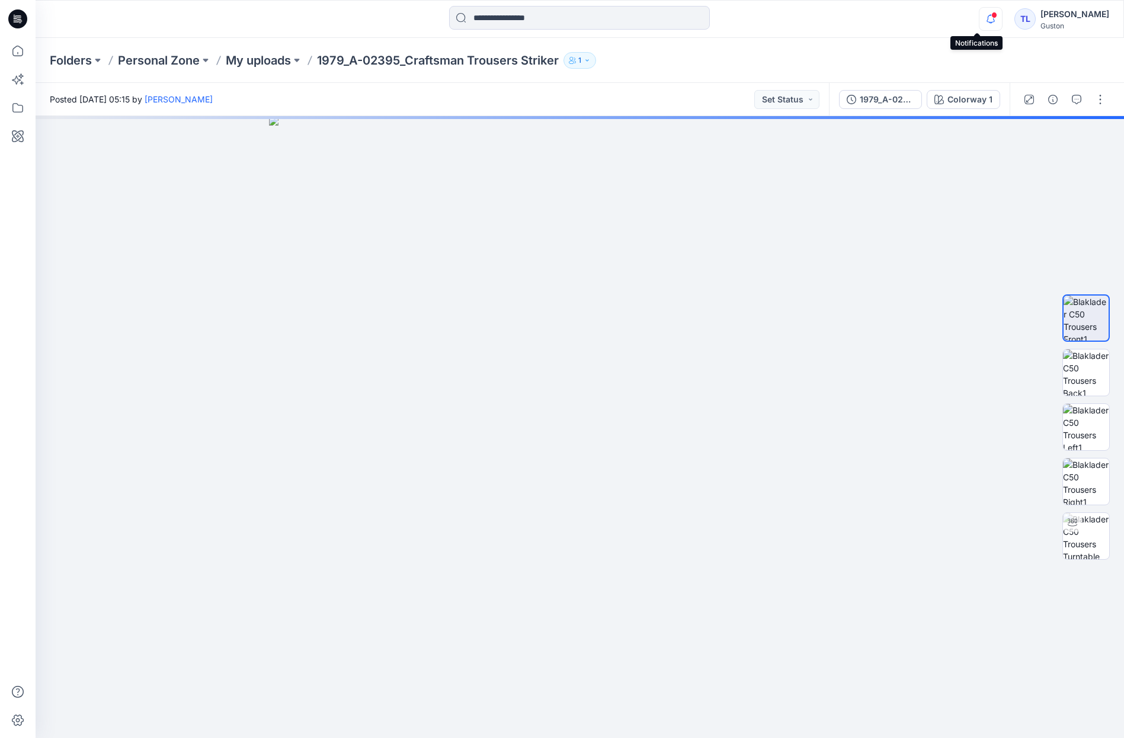
click at [986, 19] on icon "button" at bounding box center [990, 19] width 8 height 8
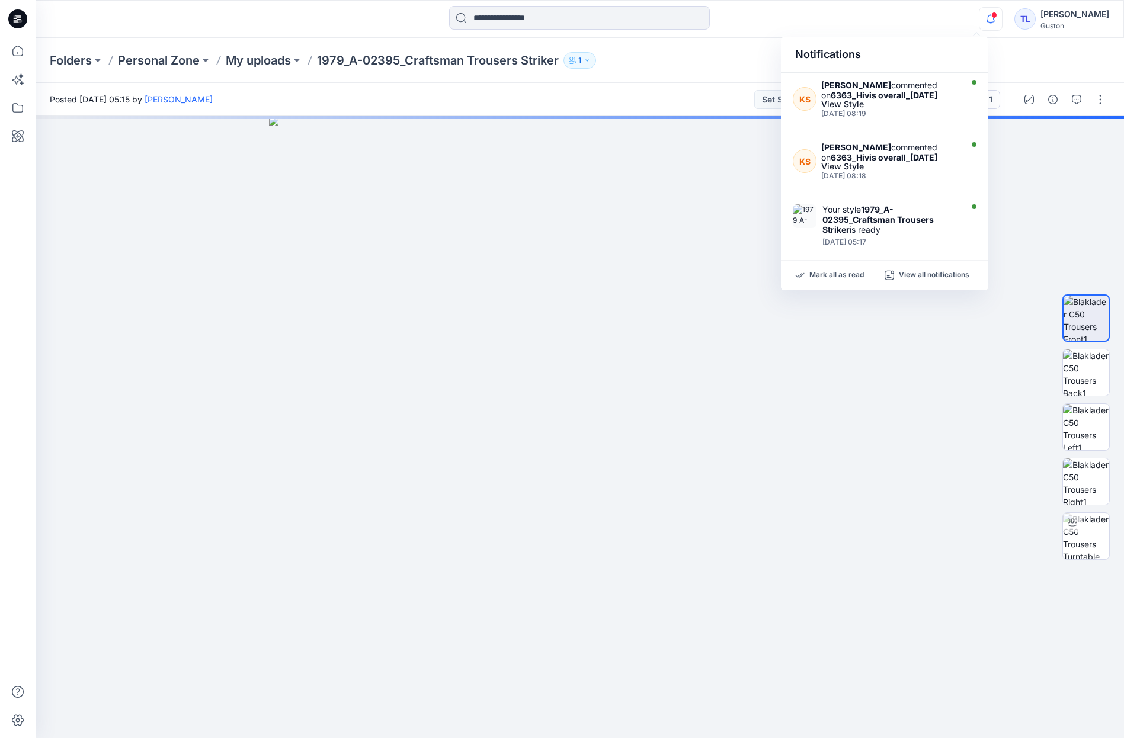
click at [941, 25] on div "Notifications KS [PERSON_NAME] commented on 6363_Hivis overall_[DATE] View Styl…" at bounding box center [580, 19] width 1088 height 26
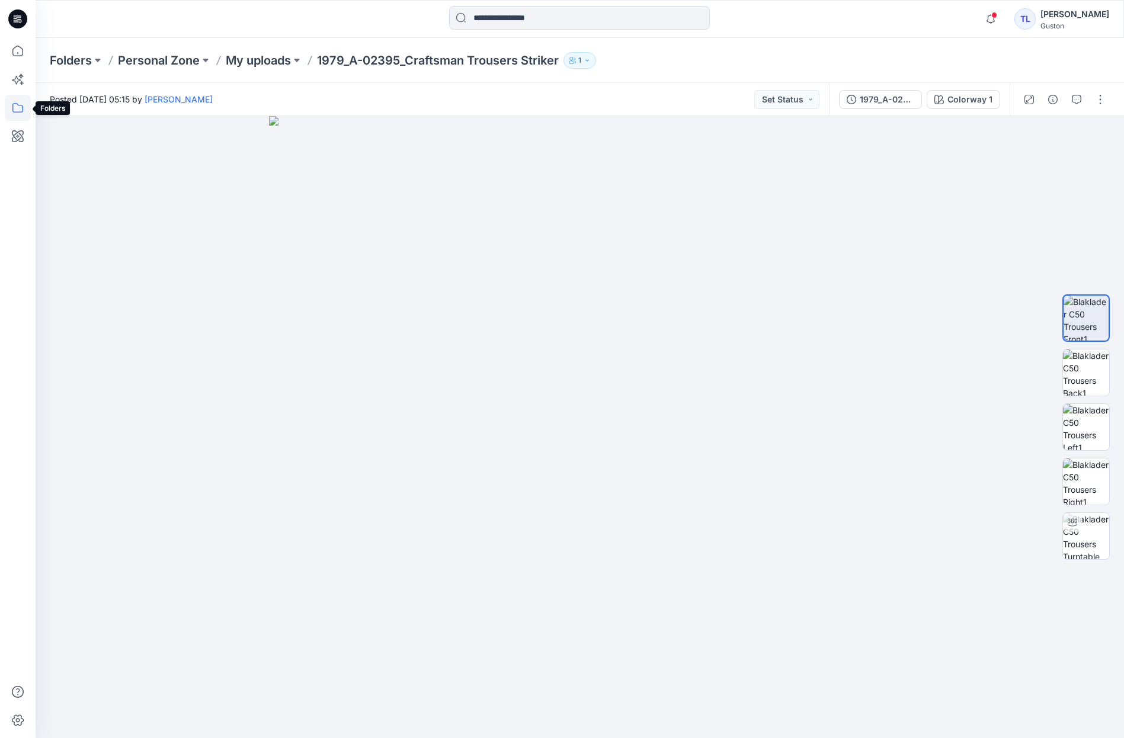
click at [18, 114] on icon at bounding box center [18, 108] width 26 height 26
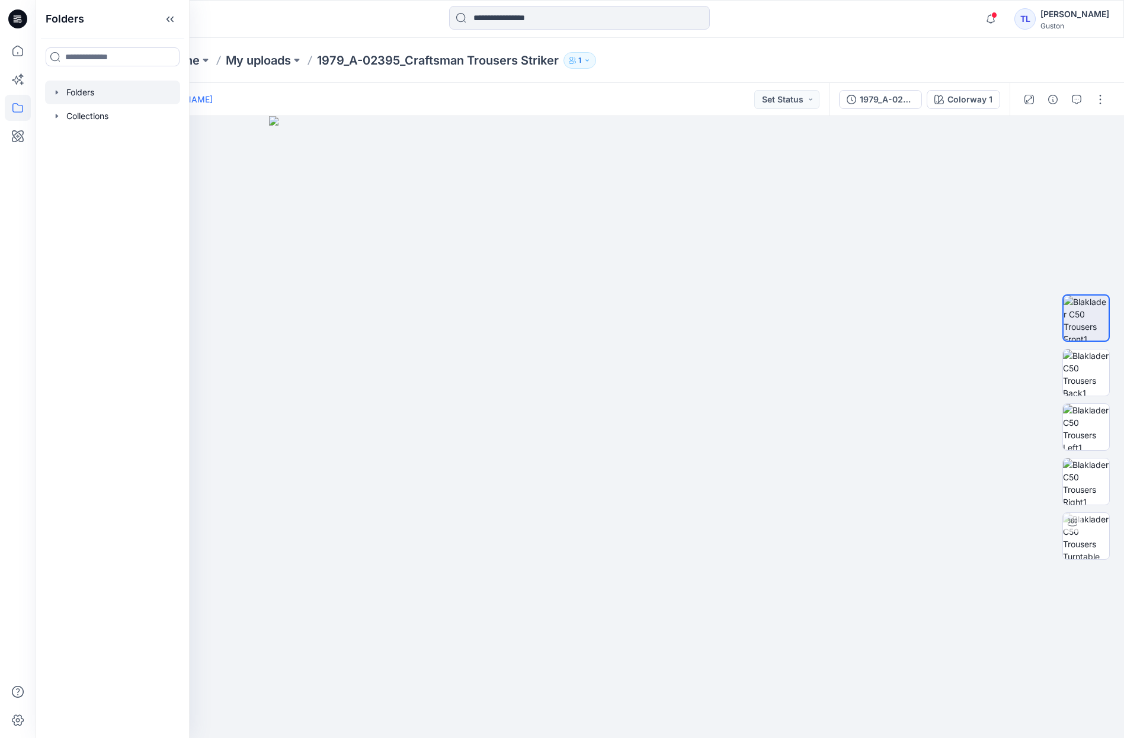
click at [86, 97] on div at bounding box center [112, 93] width 135 height 24
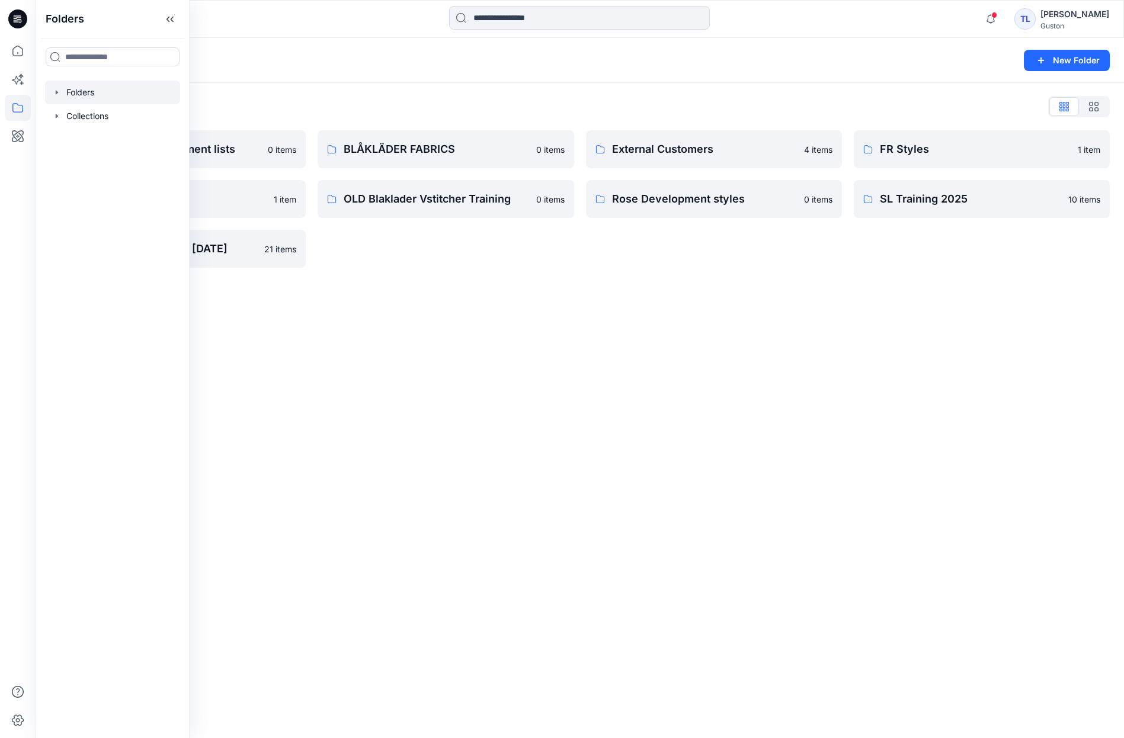
click at [453, 391] on div "Folders New Folder Folders List Avatars and measurement lists 0 items OLD Blakl…" at bounding box center [580, 388] width 1088 height 700
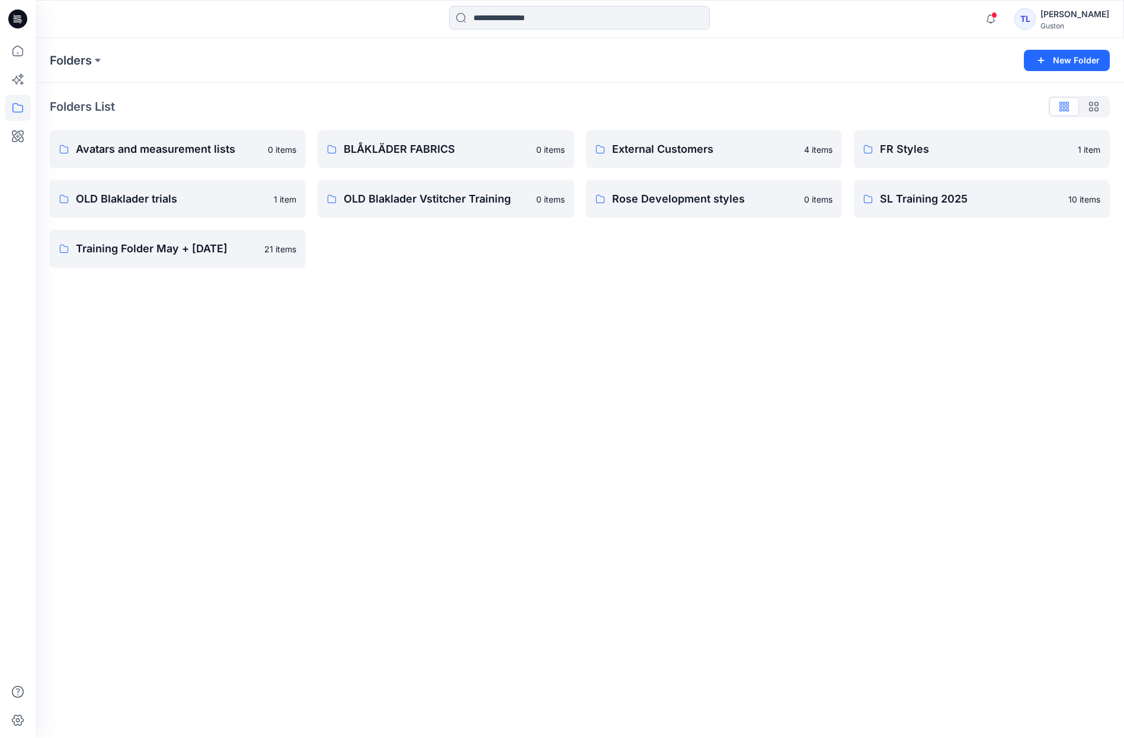
click at [1060, 24] on div "Guston" at bounding box center [1074, 25] width 69 height 9
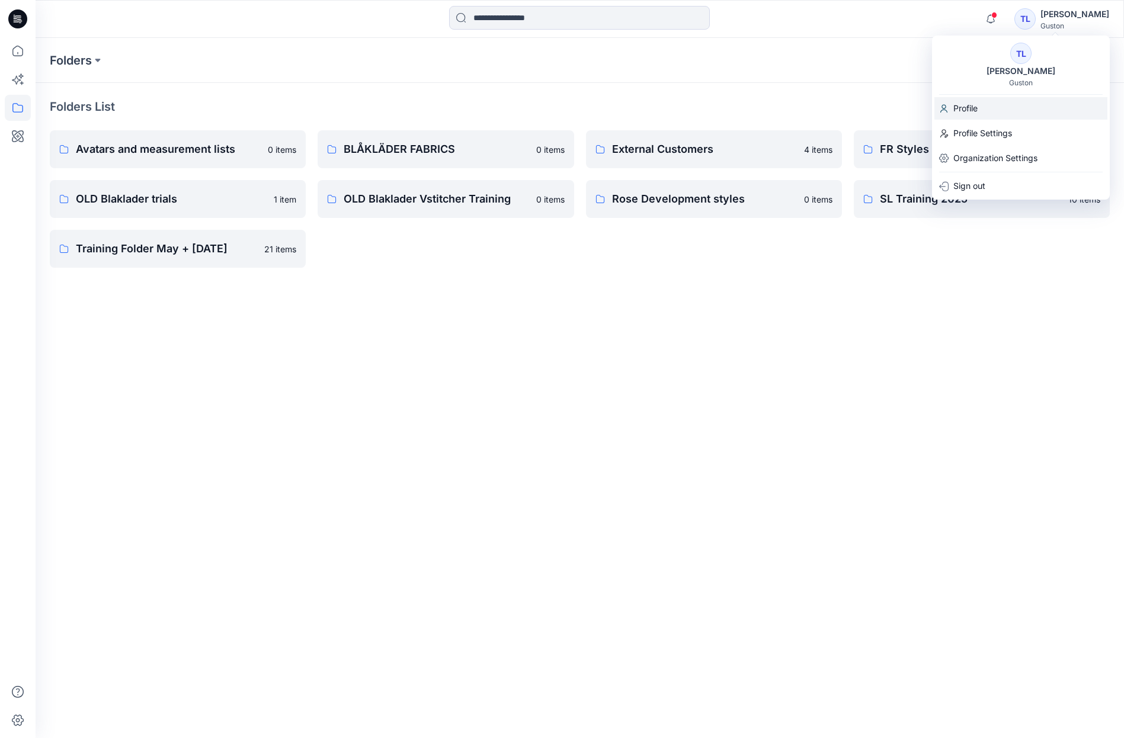
click at [973, 104] on p "Profile" at bounding box center [965, 108] width 24 height 23
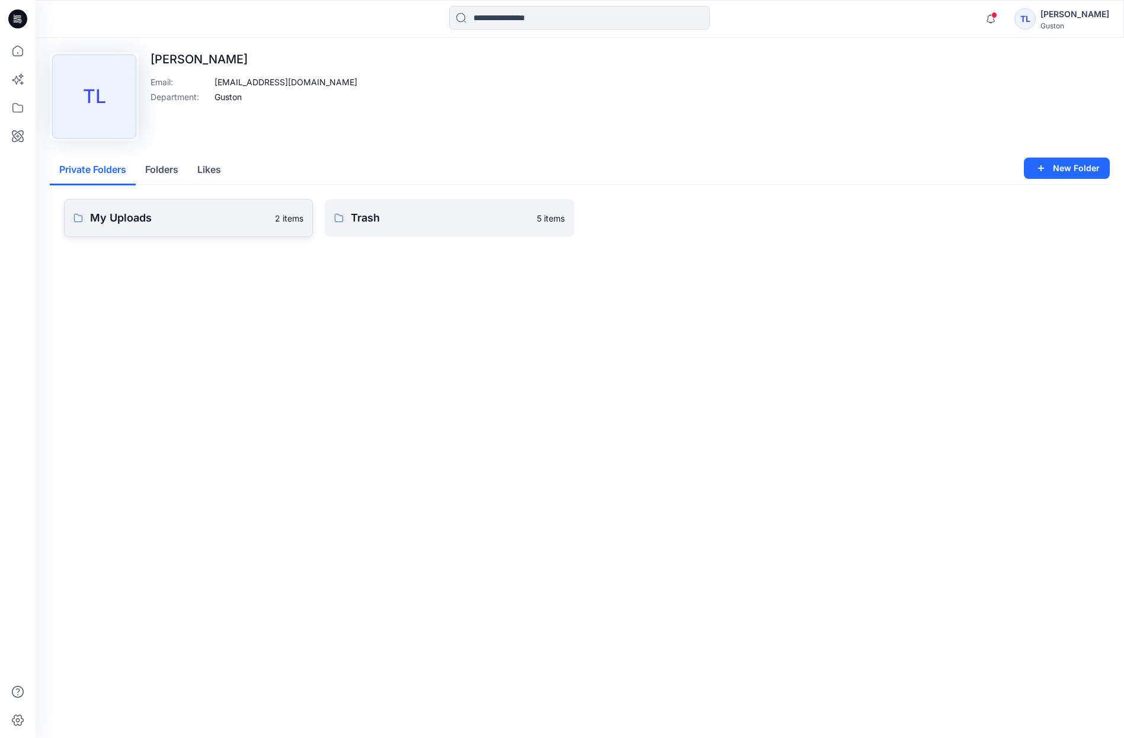
click at [216, 219] on p "My Uploads" at bounding box center [179, 218] width 178 height 17
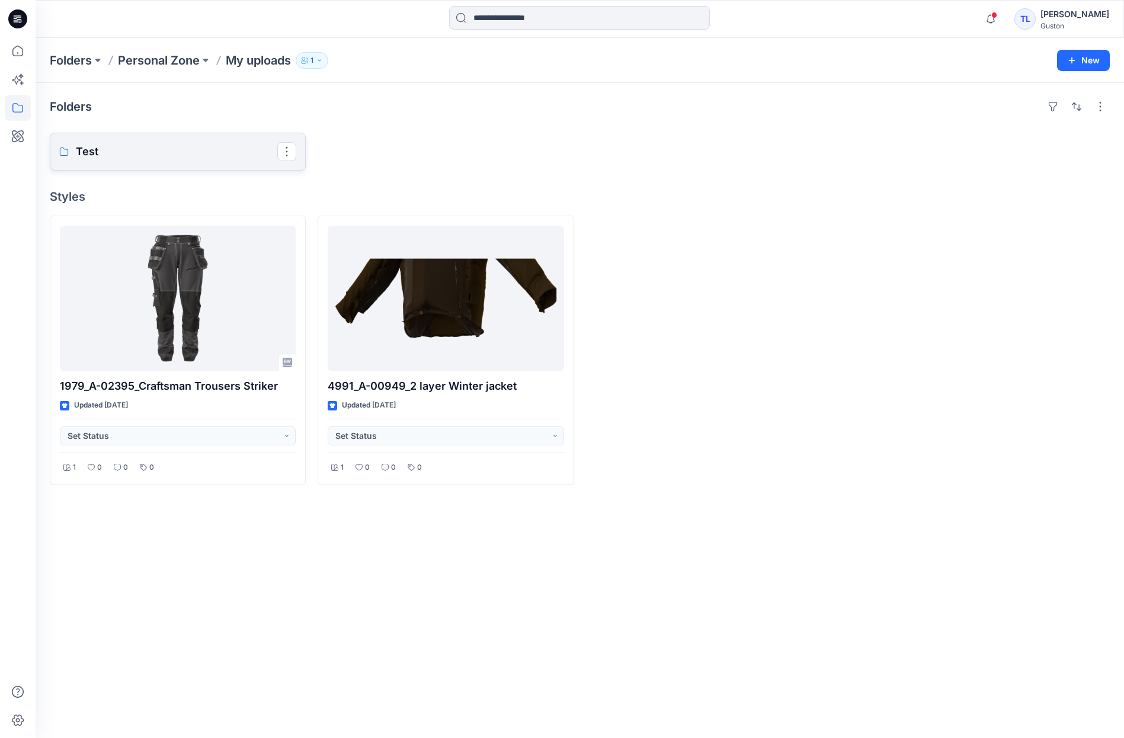
click at [167, 157] on p "Test" at bounding box center [176, 151] width 201 height 17
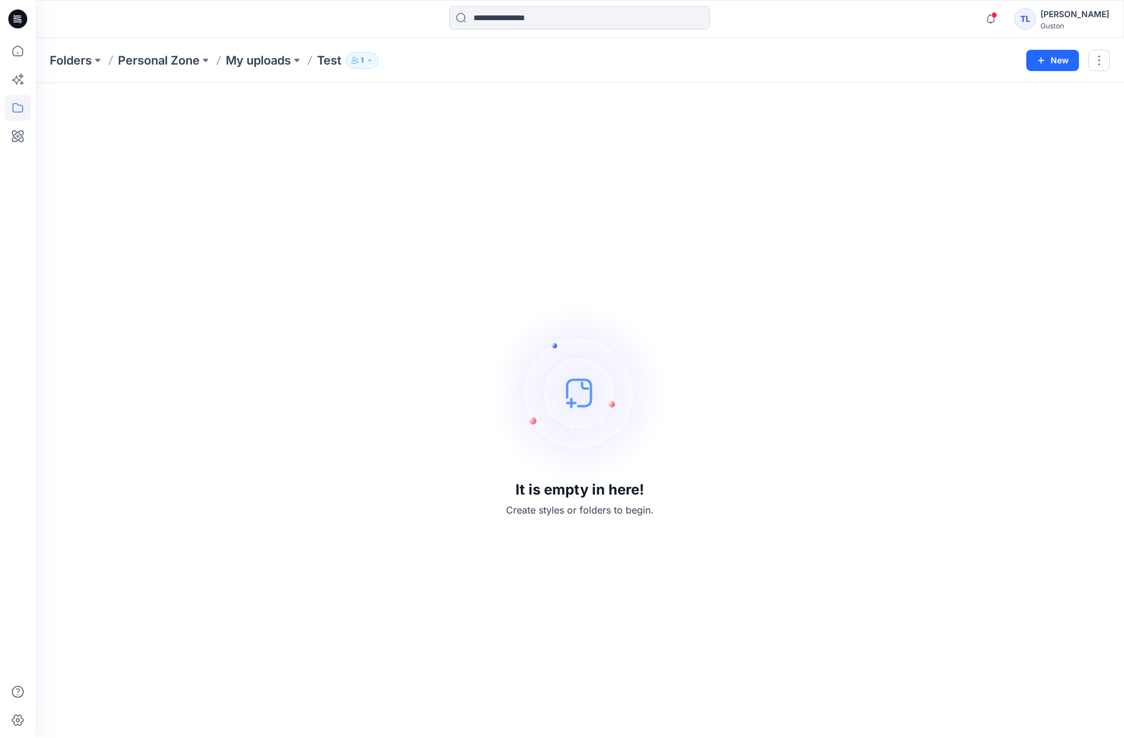
click at [373, 61] on icon "button" at bounding box center [369, 60] width 7 height 7
click at [235, 220] on div "It is empty in here! Create styles or folders to begin." at bounding box center [580, 410] width 1060 height 627
click at [239, 701] on div "It is empty in here! Create styles or folders to begin." at bounding box center [580, 410] width 1060 height 627
